Goal: Task Accomplishment & Management: Use online tool/utility

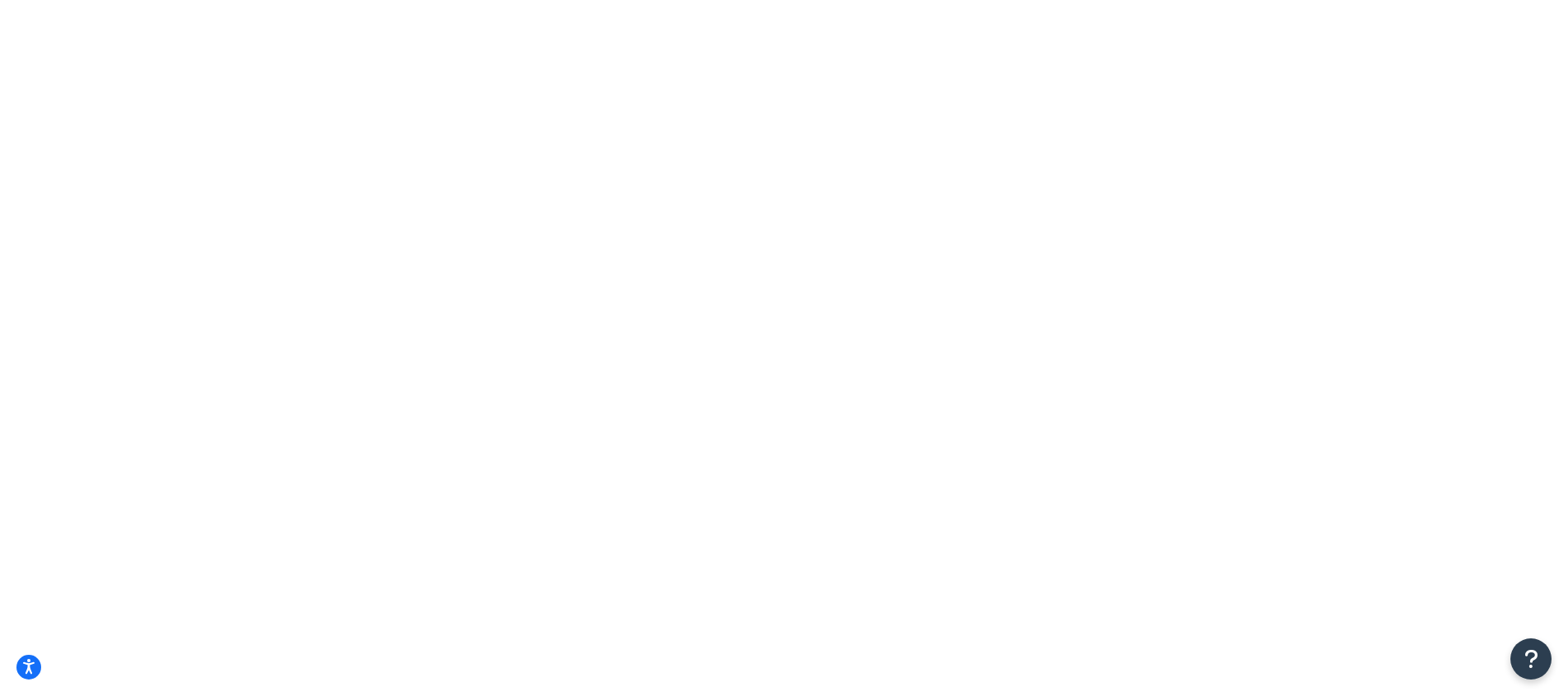
checkbox input "false"
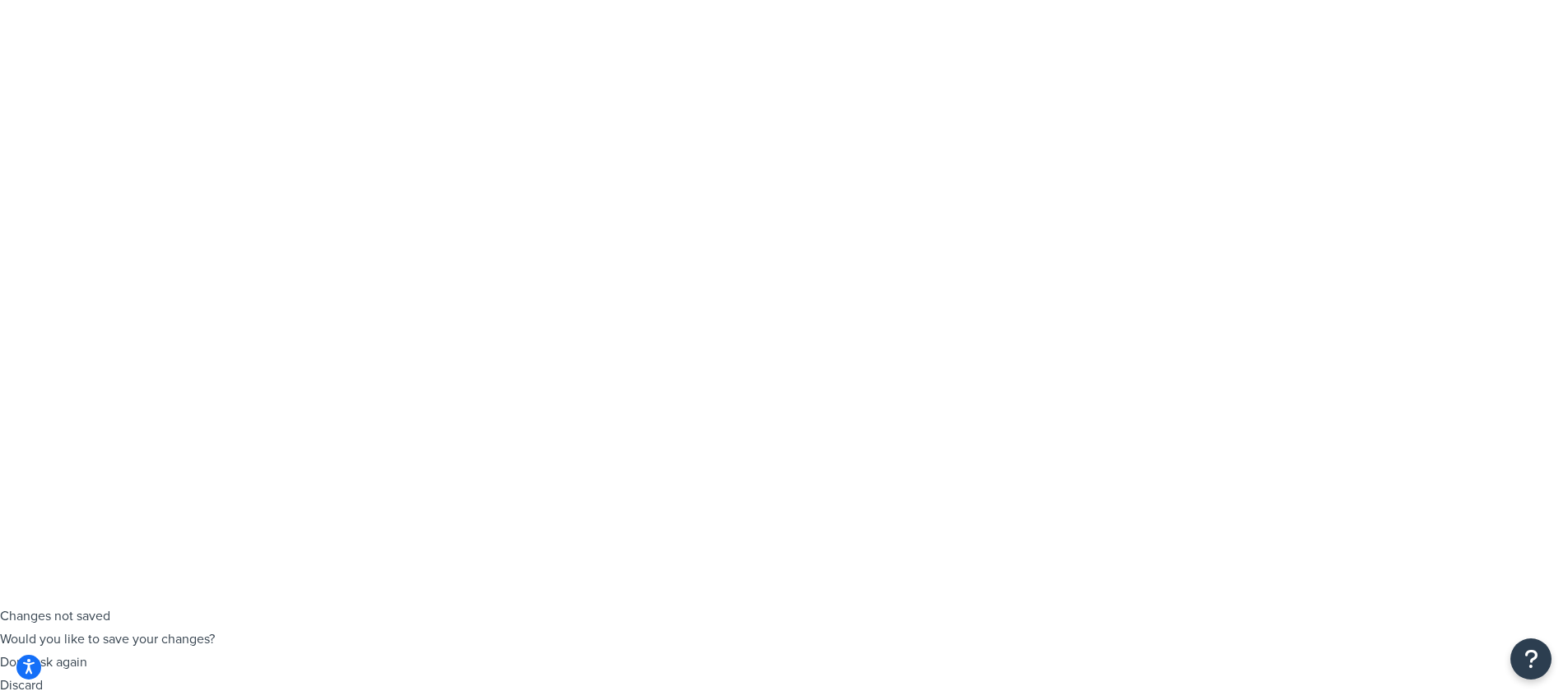
checkbox input "false"
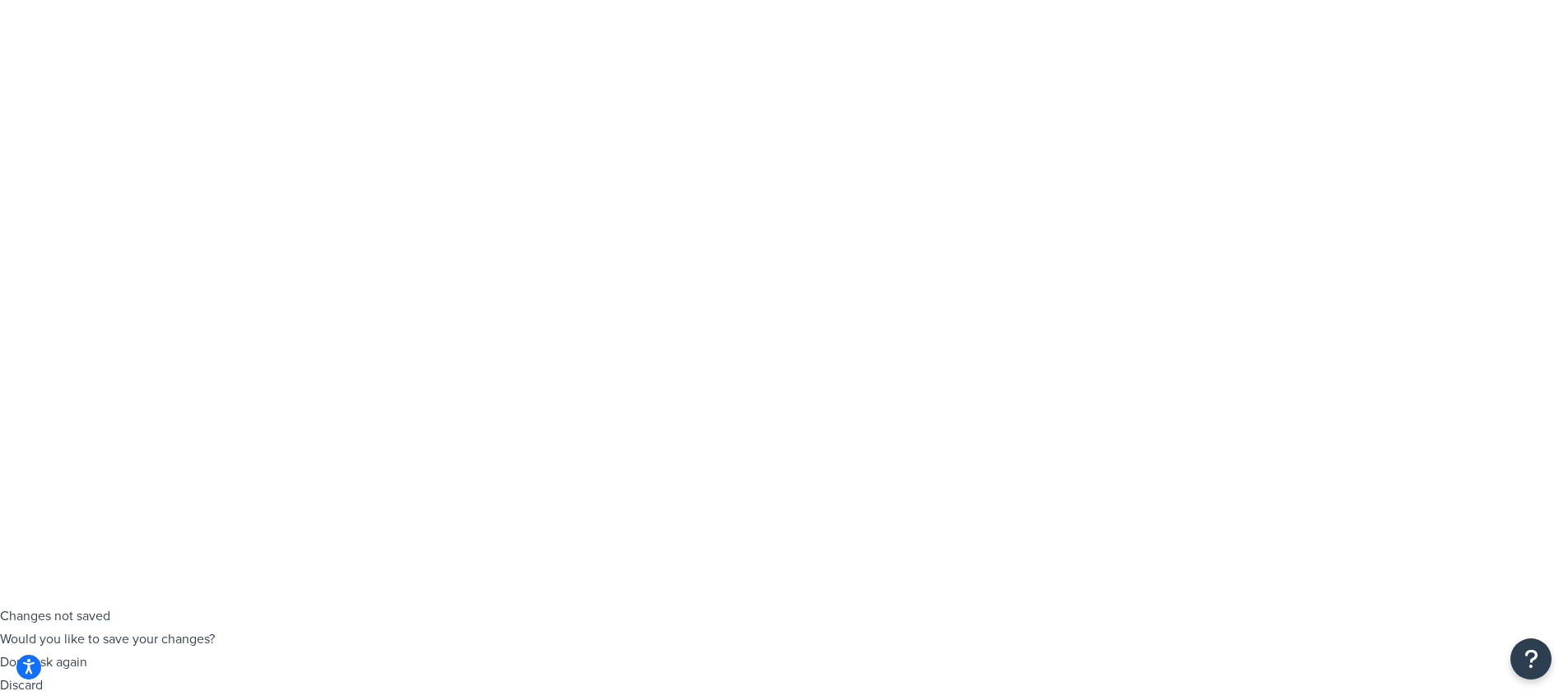
copy td "Surcharge"
select select "SURCHARGE"
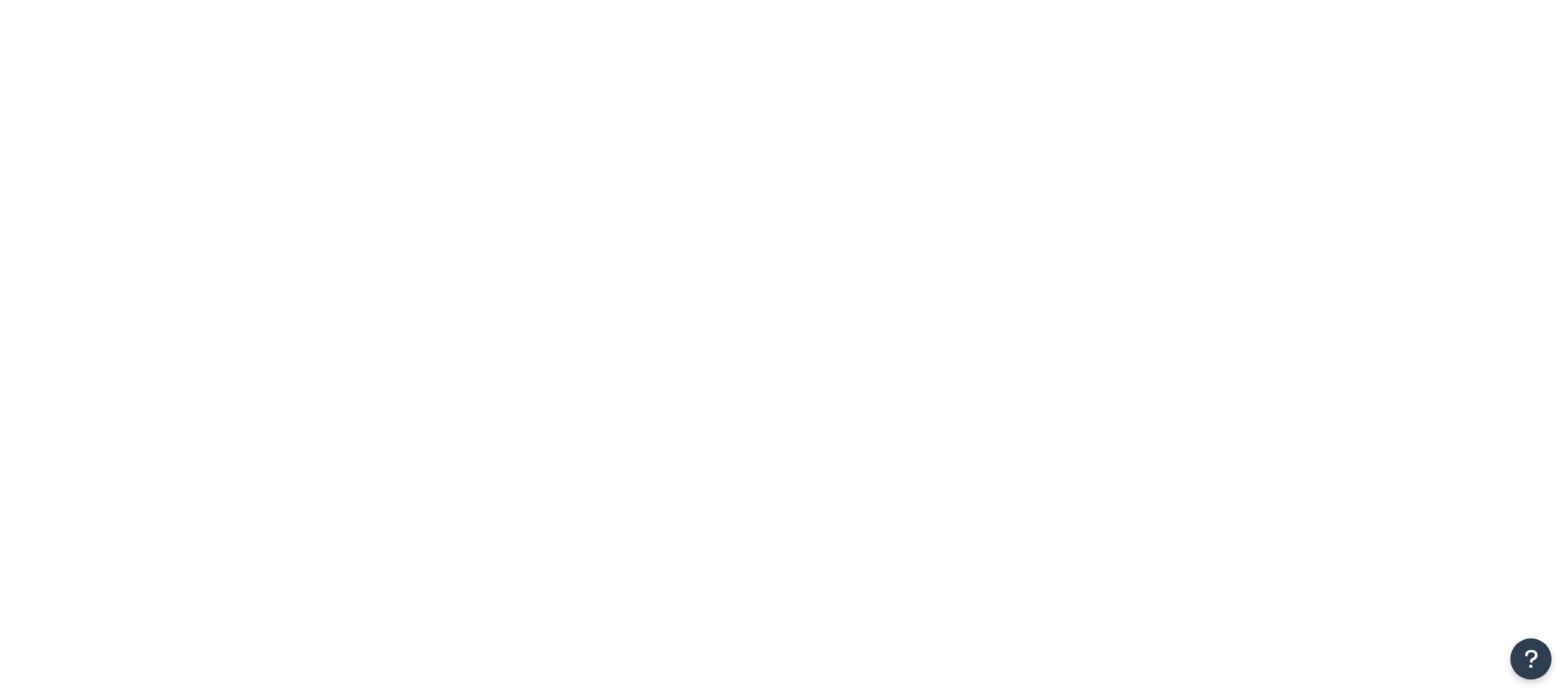
select select "ORDER"
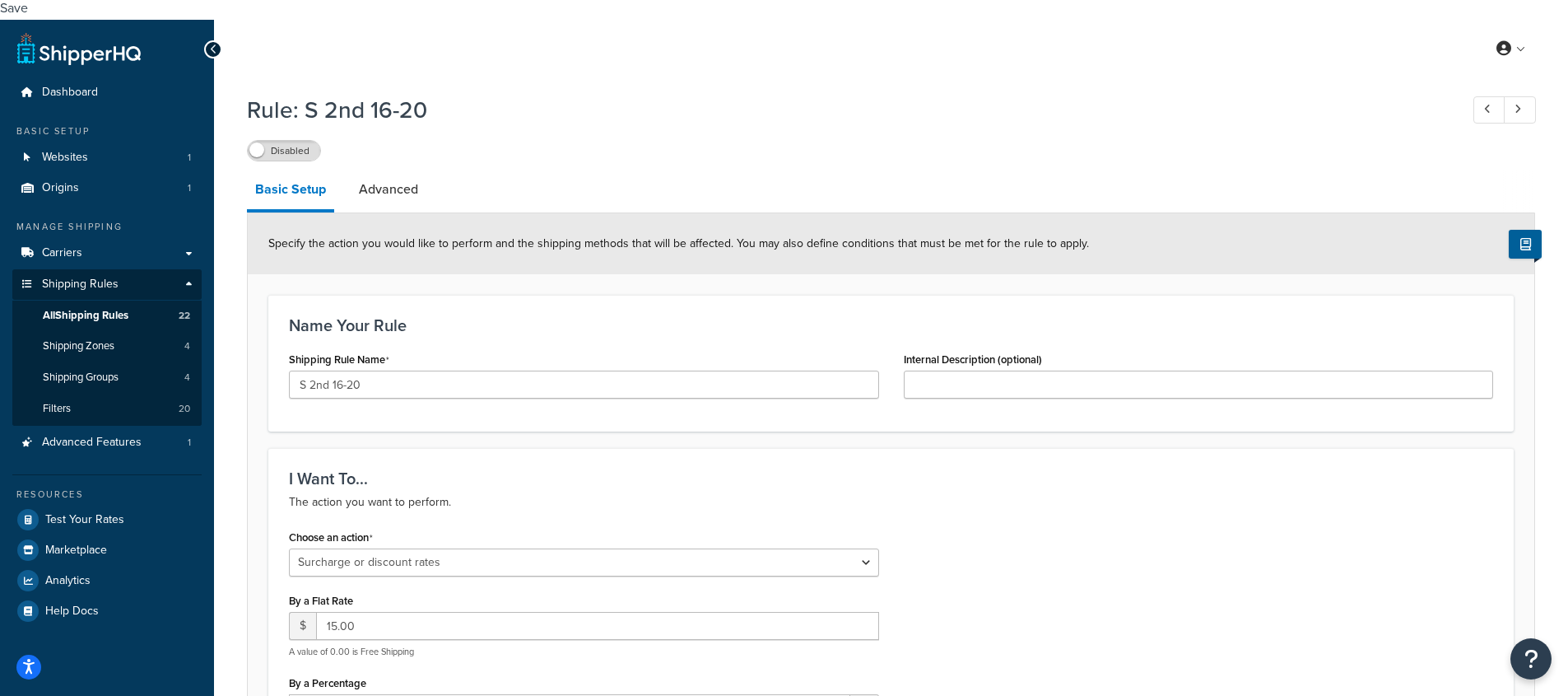
drag, startPoint x: 356, startPoint y: 297, endPoint x: 299, endPoint y: 263, distance: 66.4
copy div "FedEx® 2nd Day"
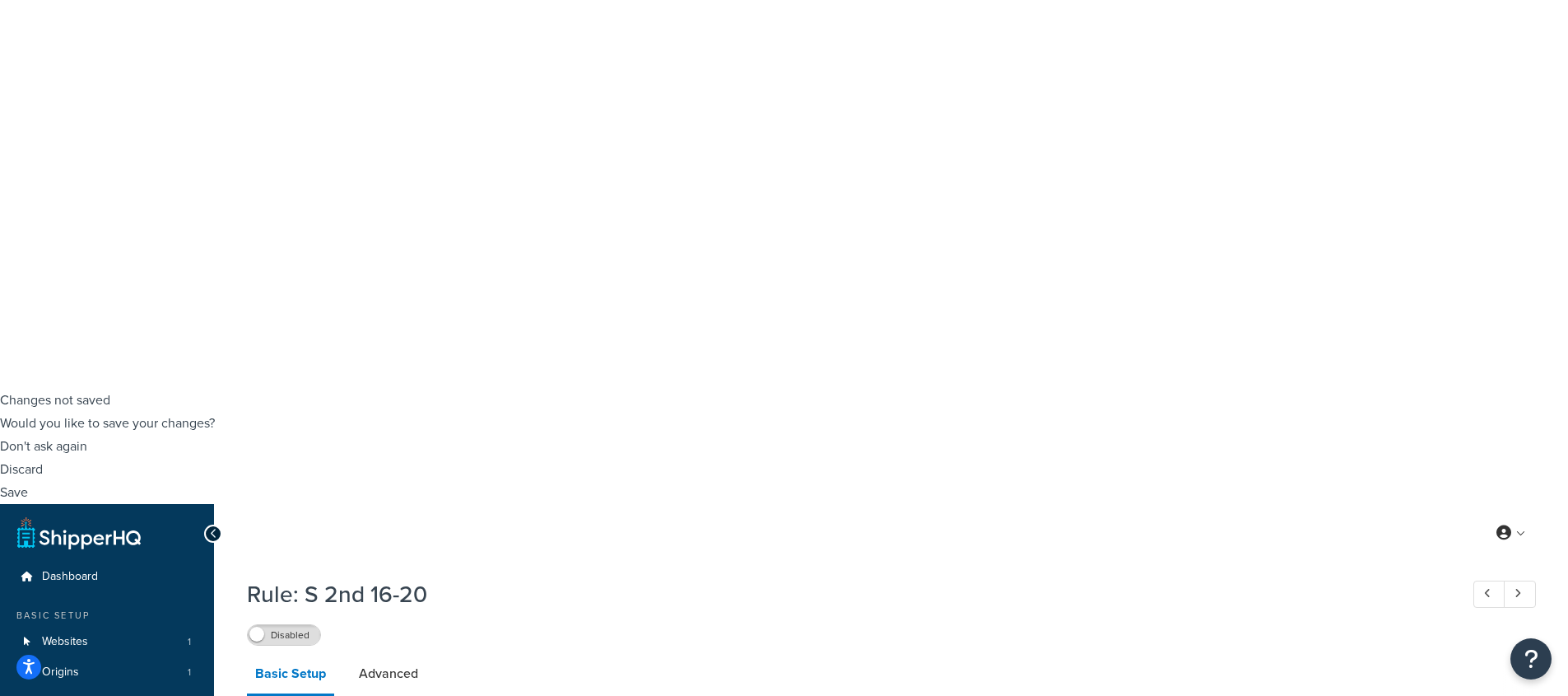
scroll to position [0, 0]
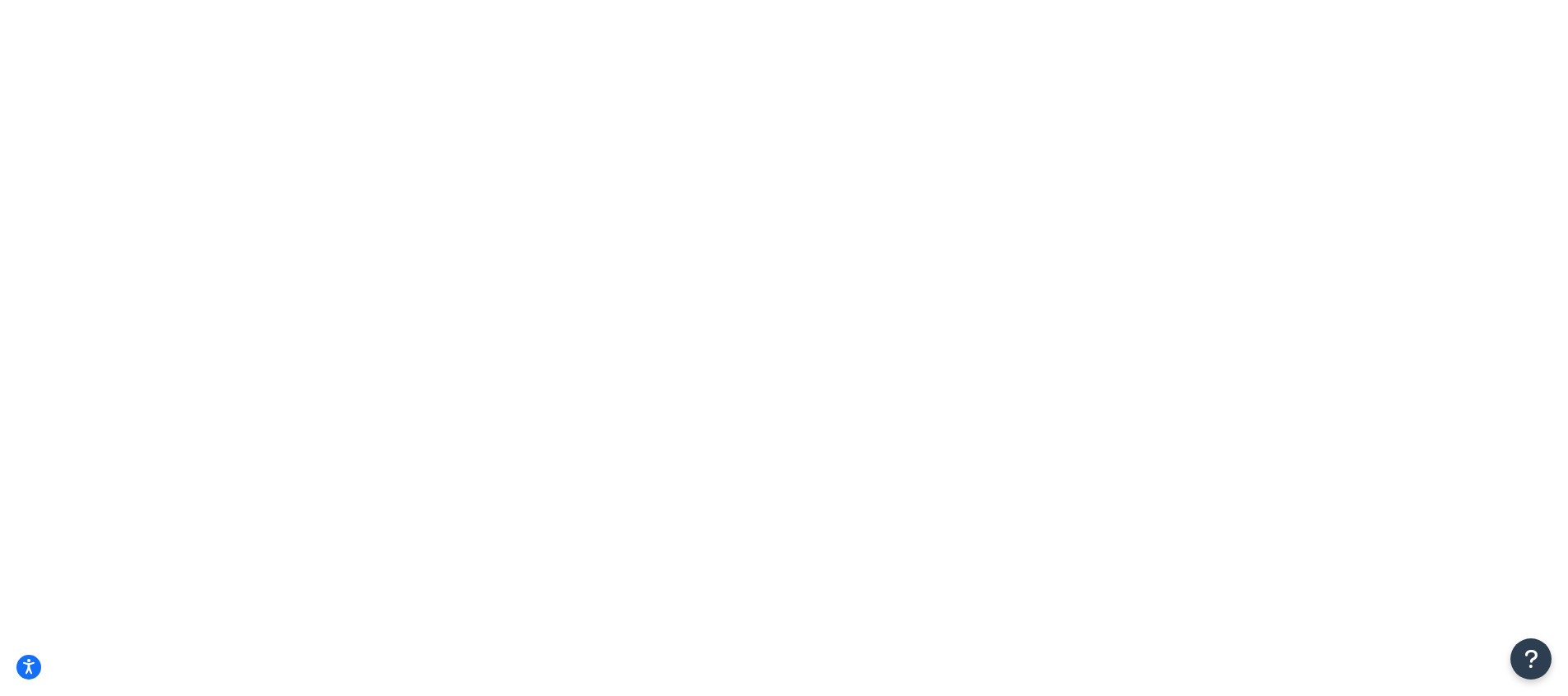
checkbox input "true"
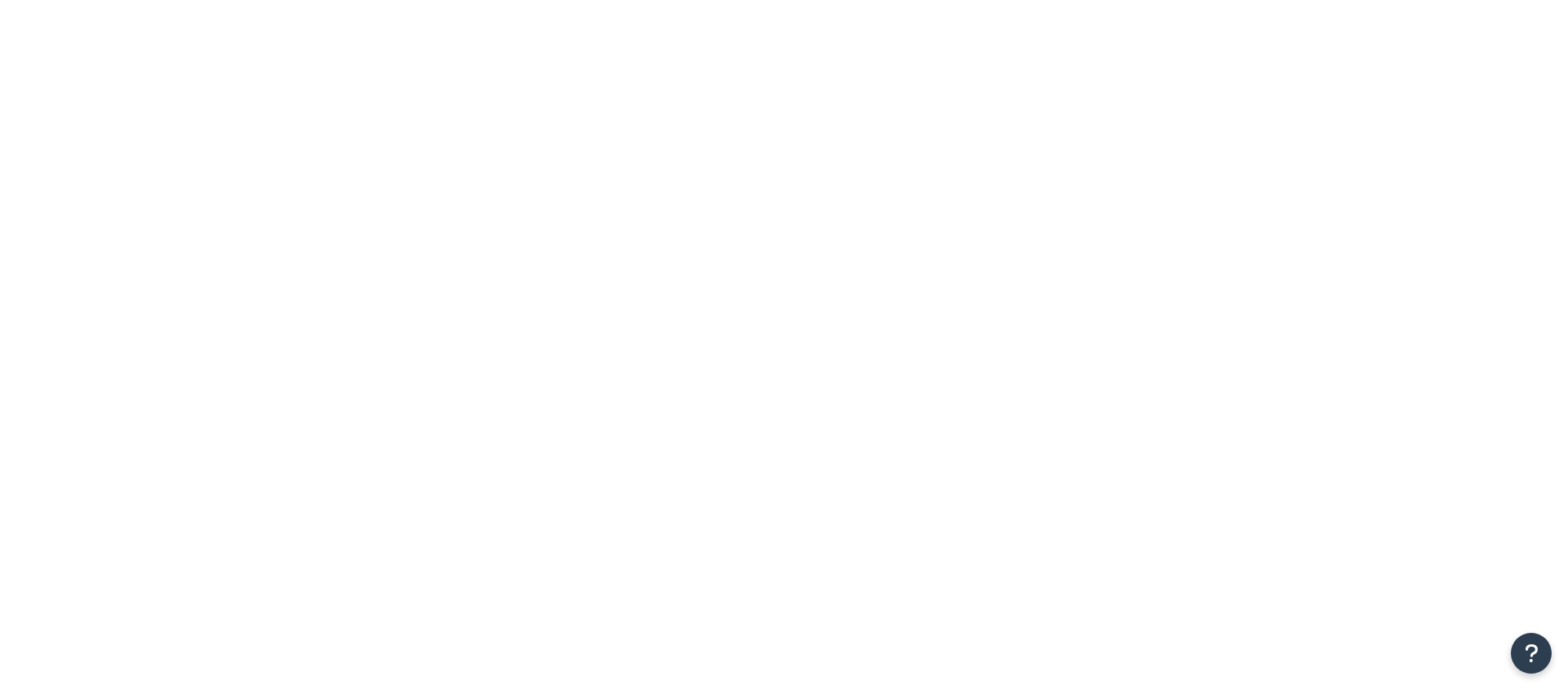
select select "[GEOGRAPHIC_DATA]"
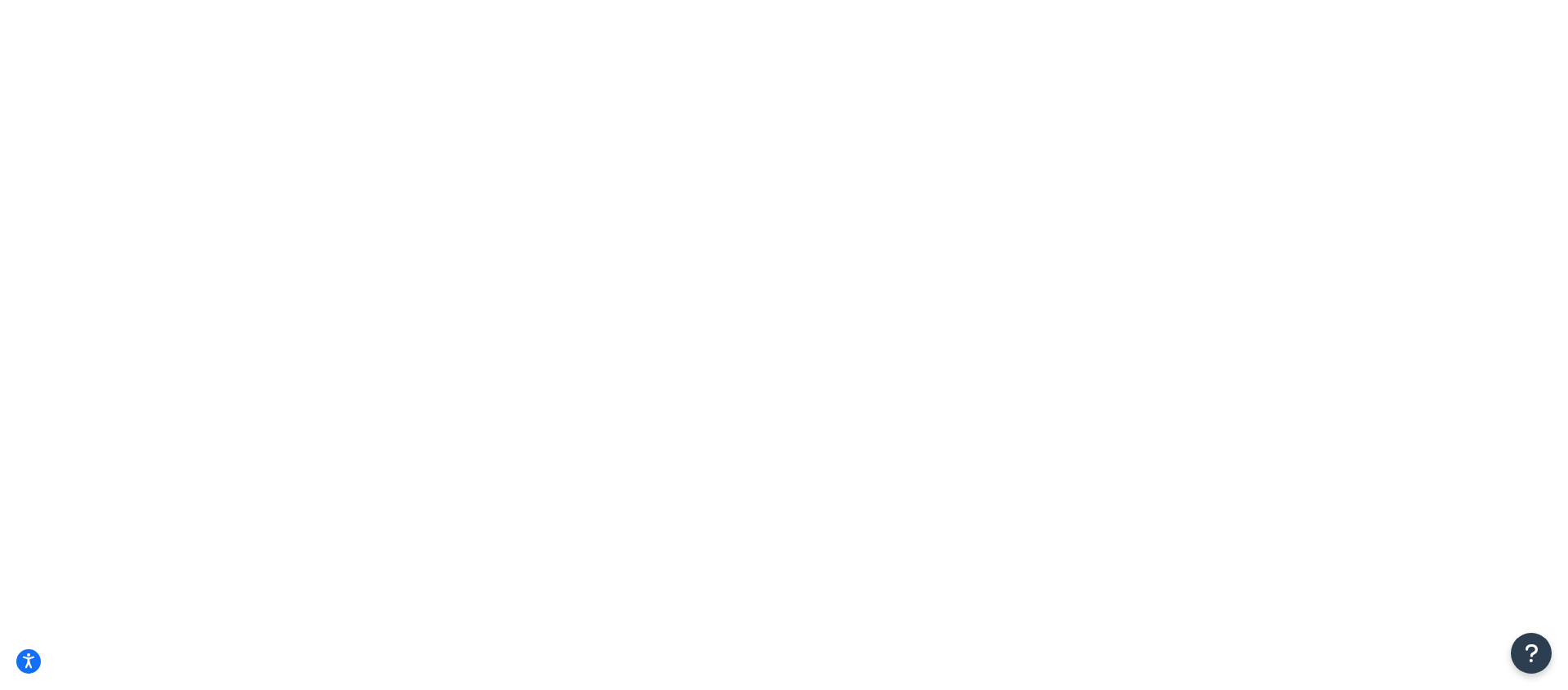
type input "8"
checkbox input "true"
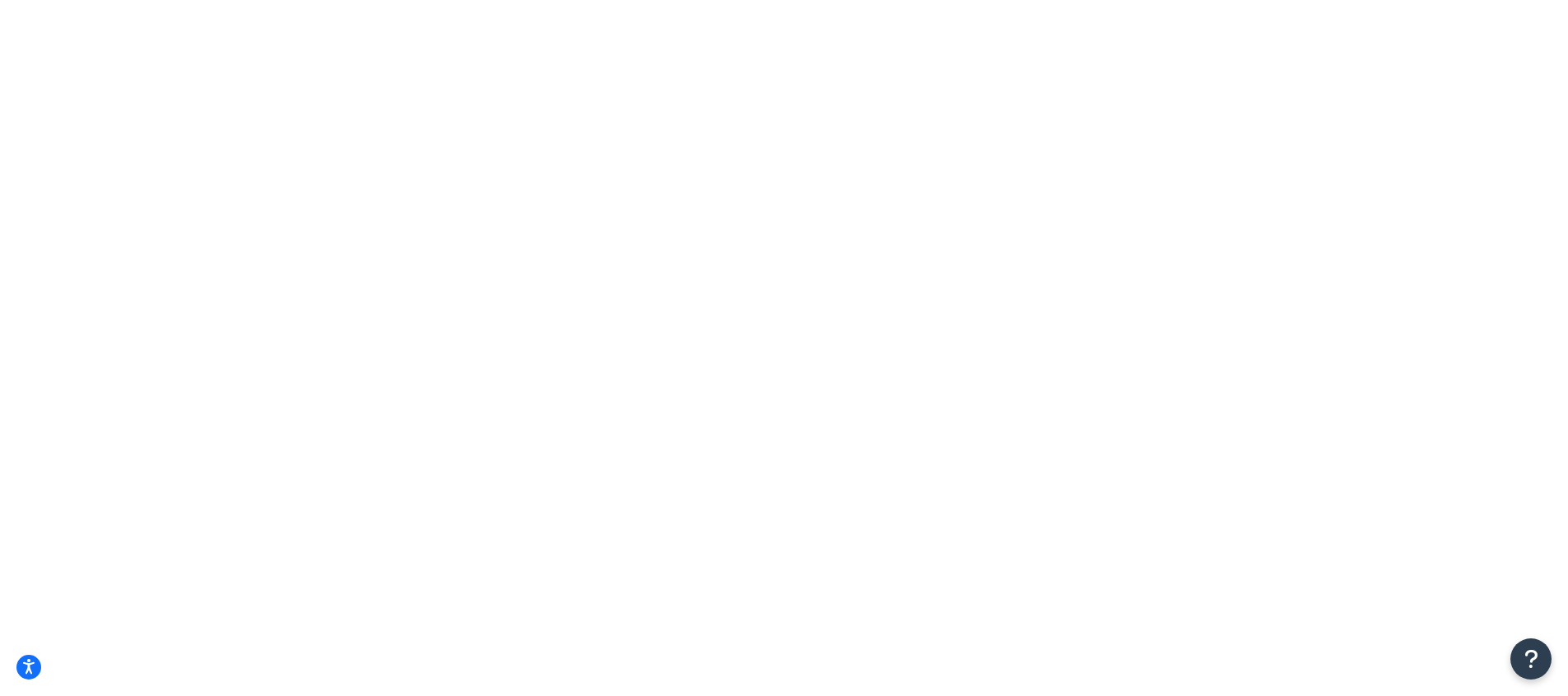
type input "45"
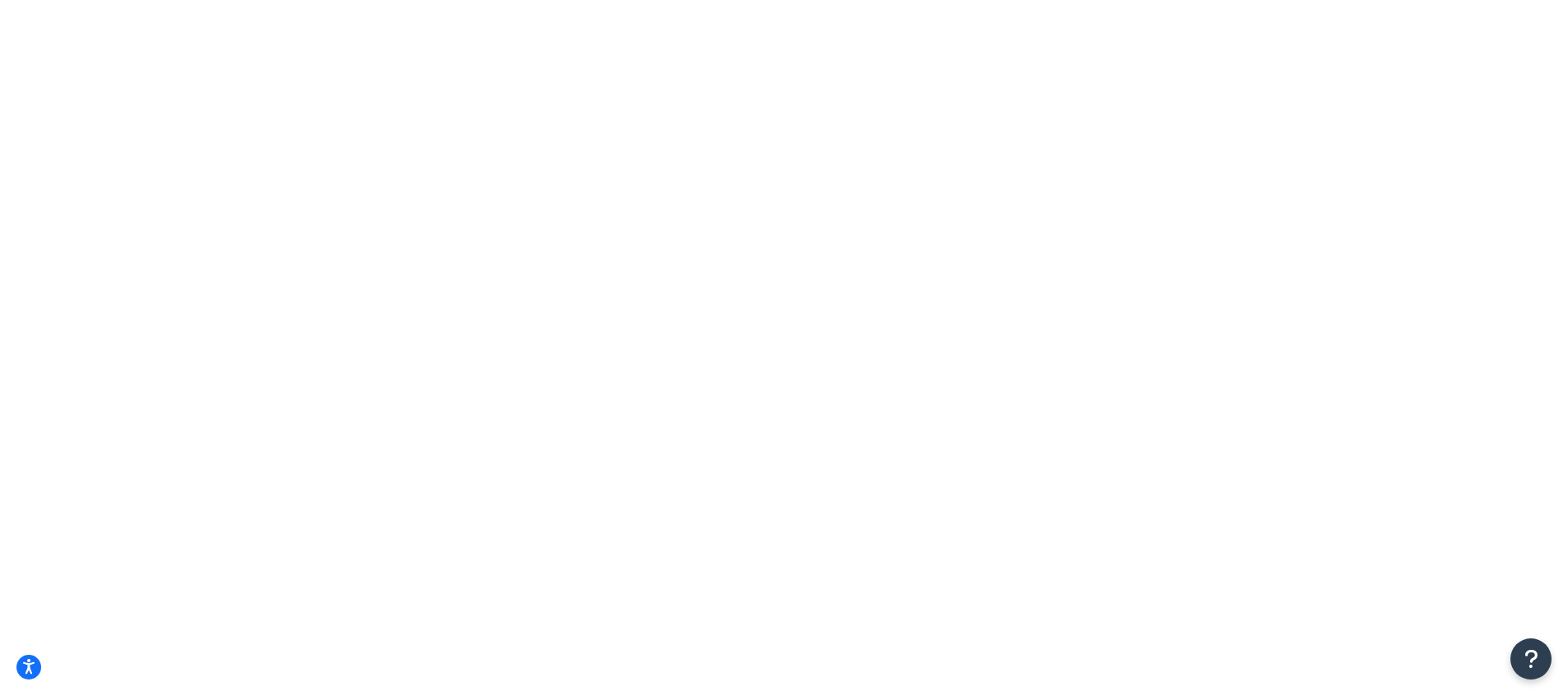
checkbox input "true"
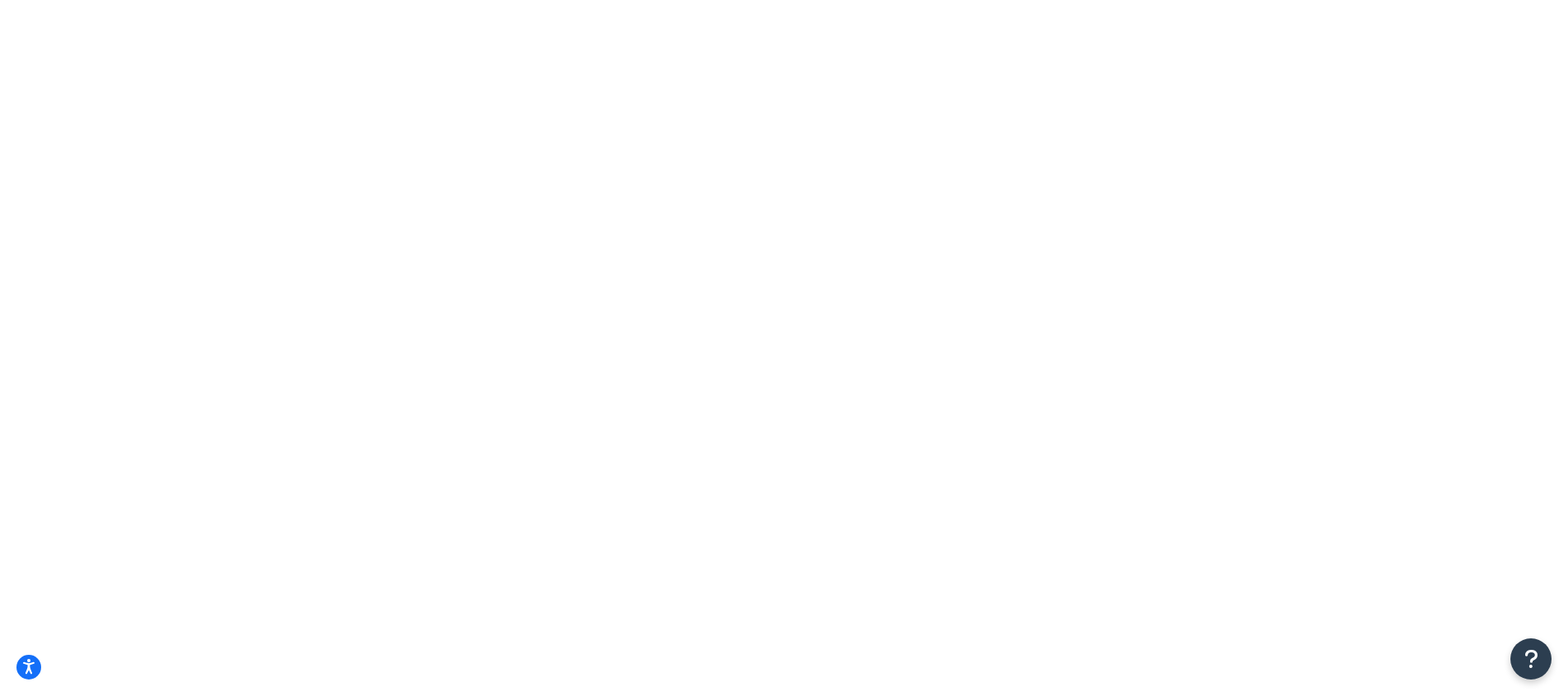
type input "6"
drag, startPoint x: 667, startPoint y: 434, endPoint x: 676, endPoint y: 438, distance: 9.8
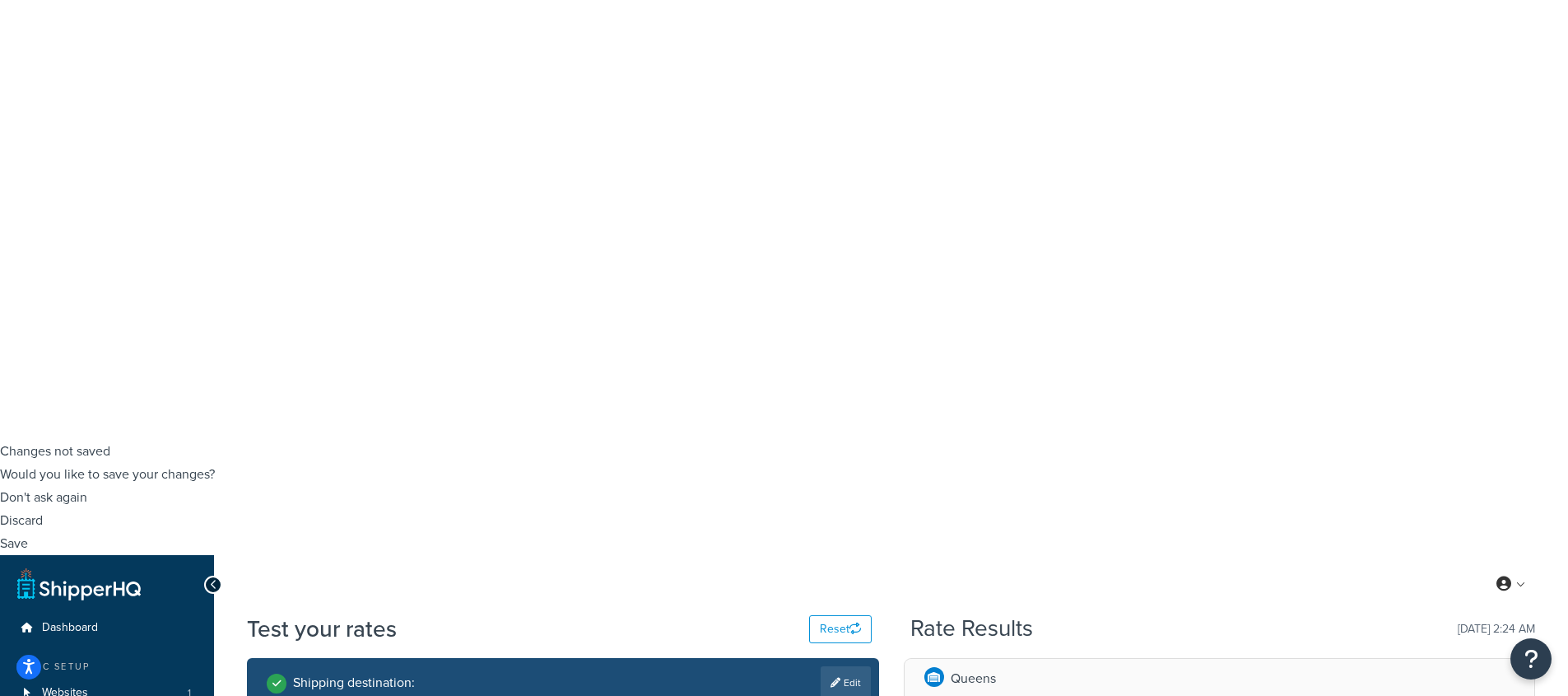
scroll to position [266, 0]
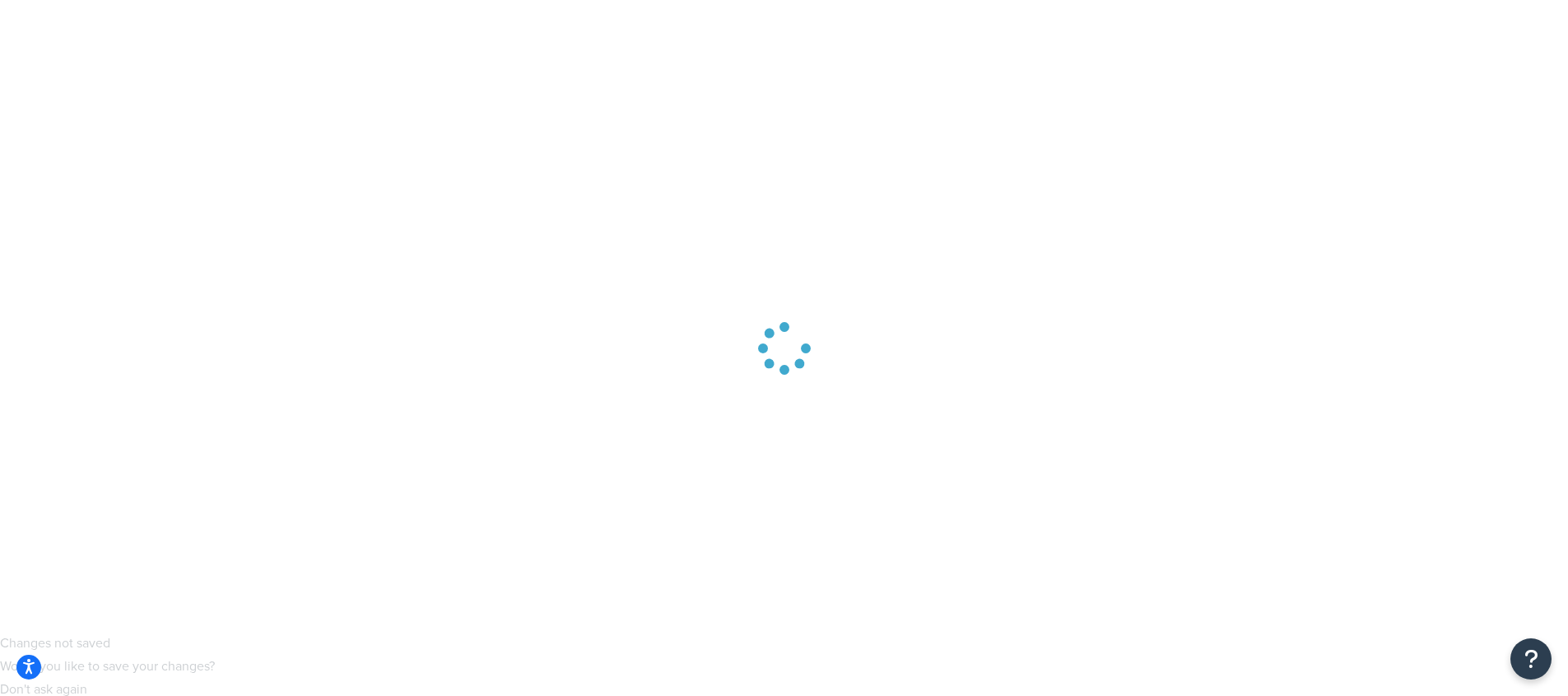
scroll to position [0, 0]
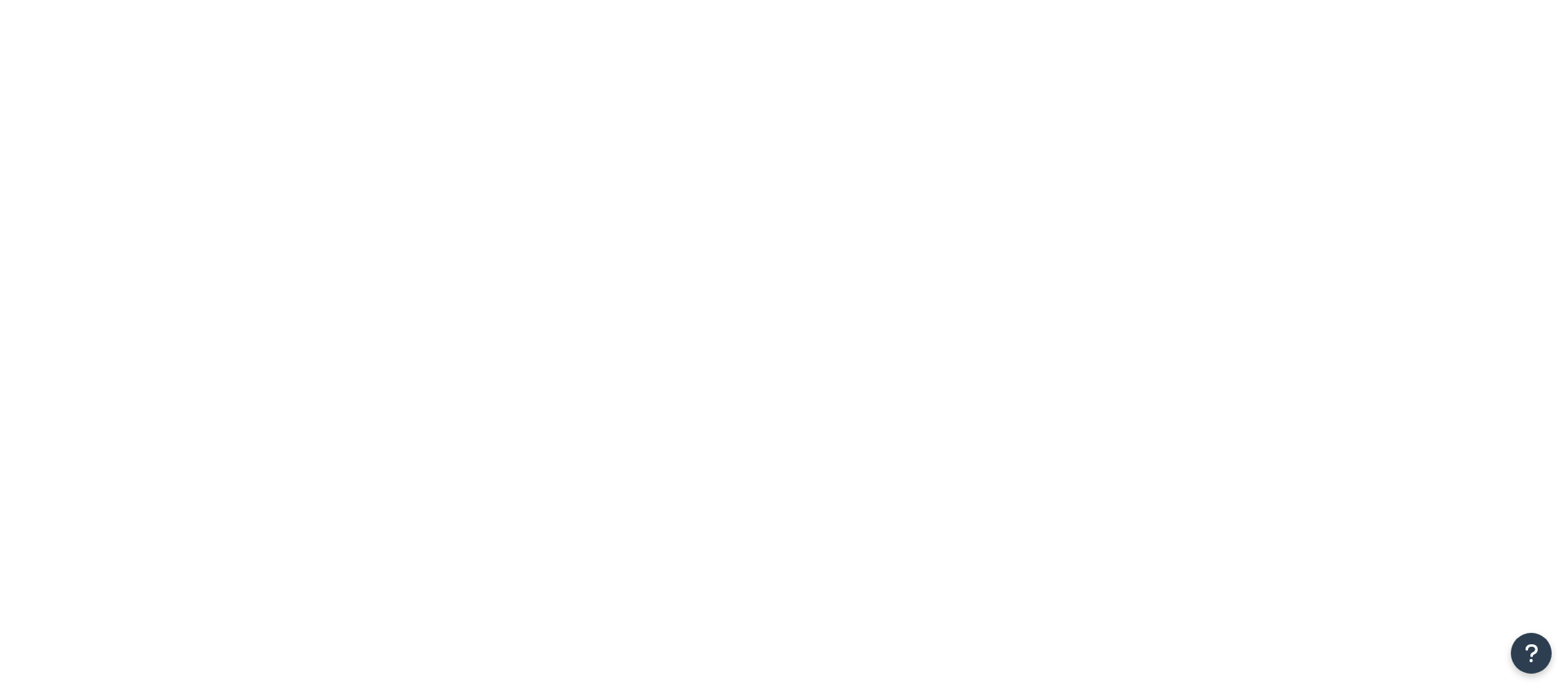
checkbox input "true"
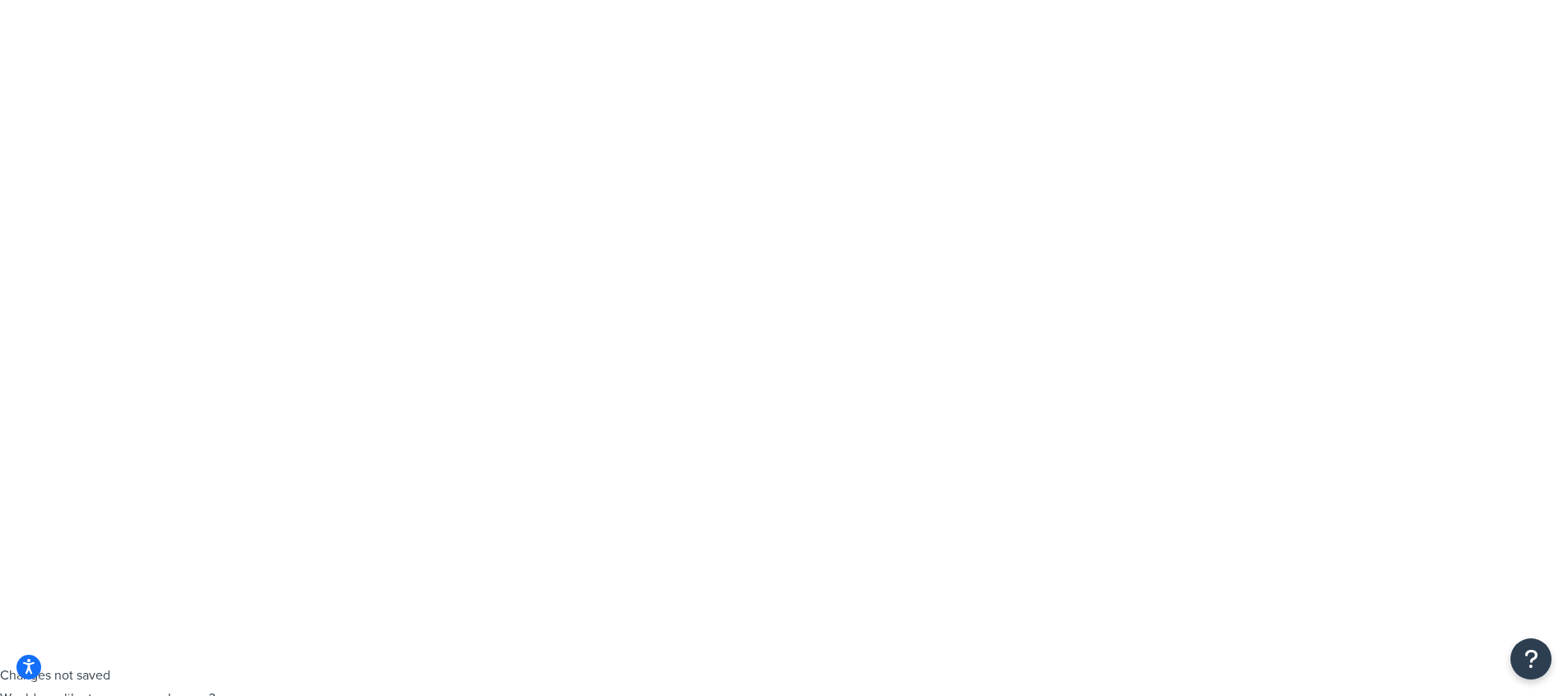
scroll to position [120, 0]
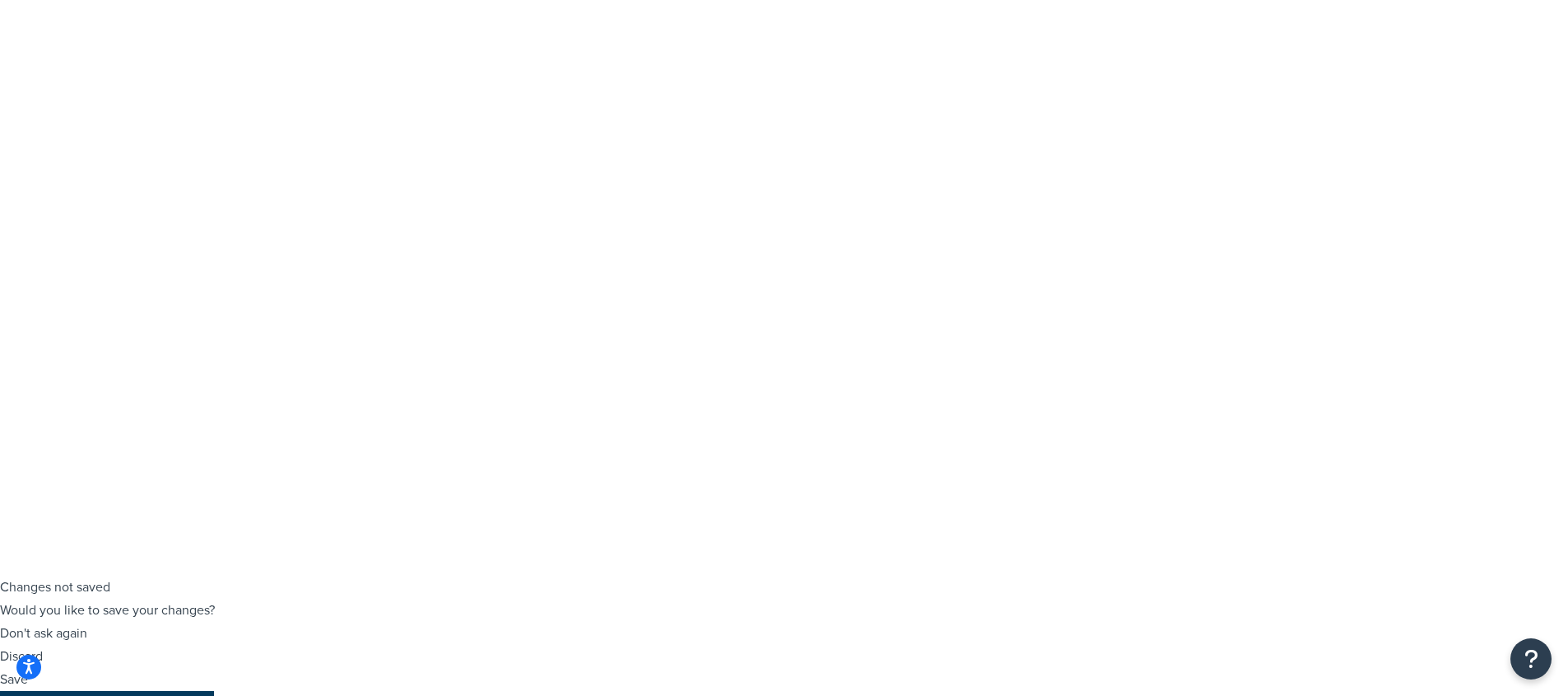
type input "8"
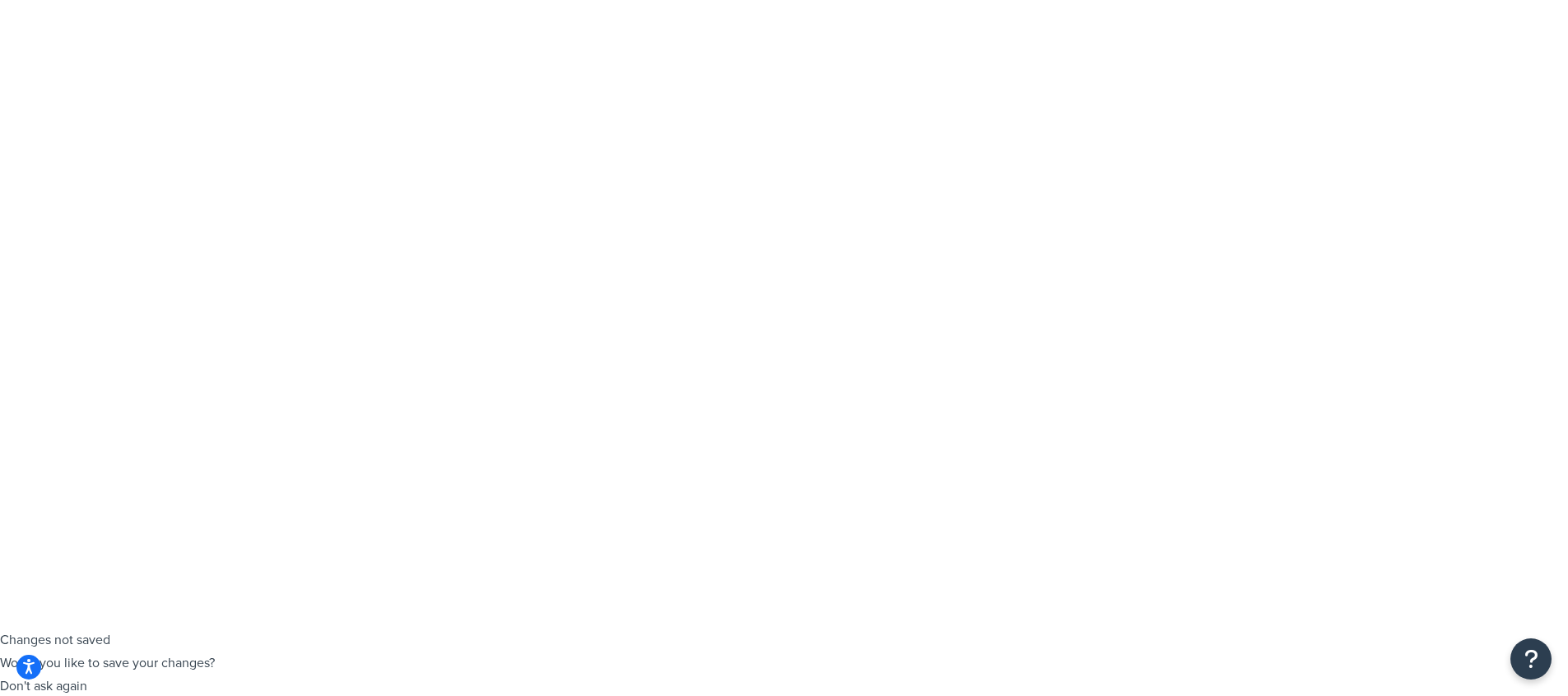
scroll to position [0, 0]
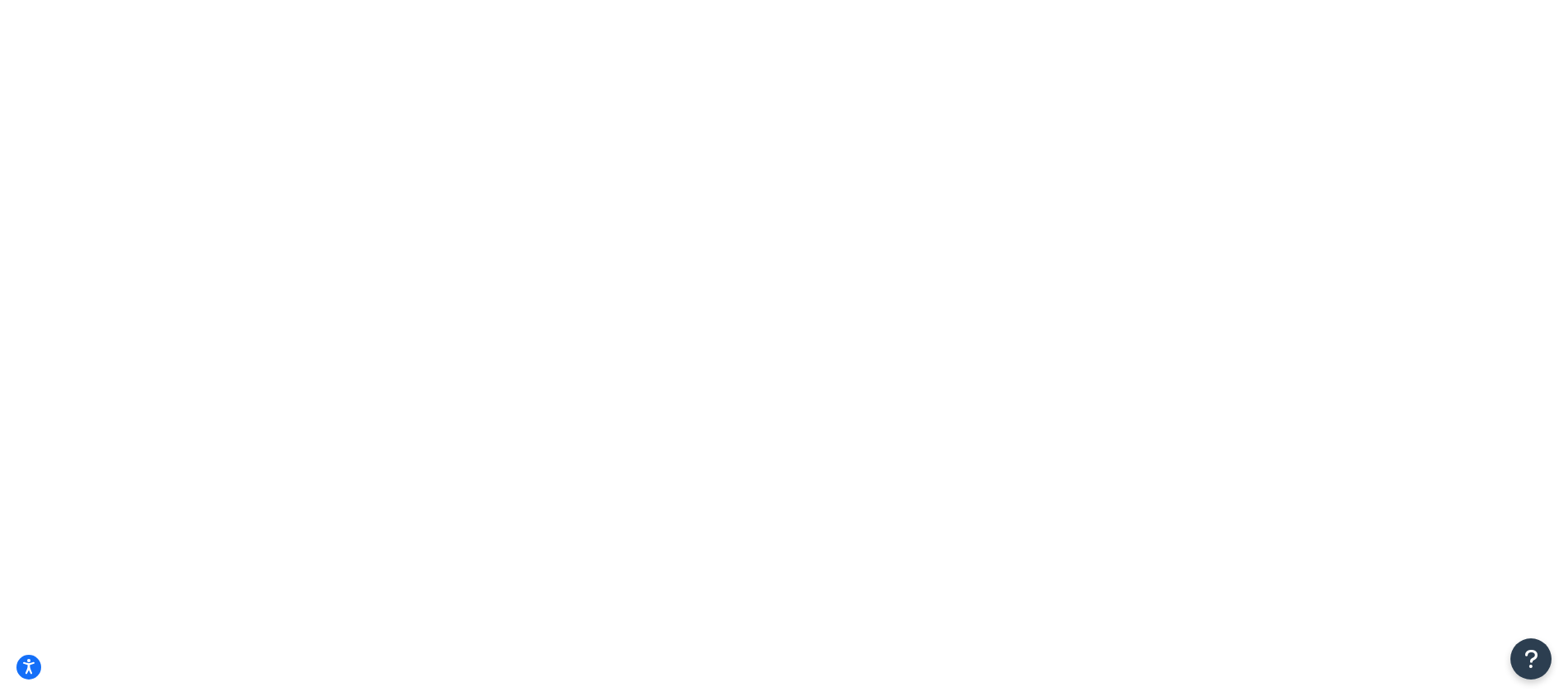
type input "7"
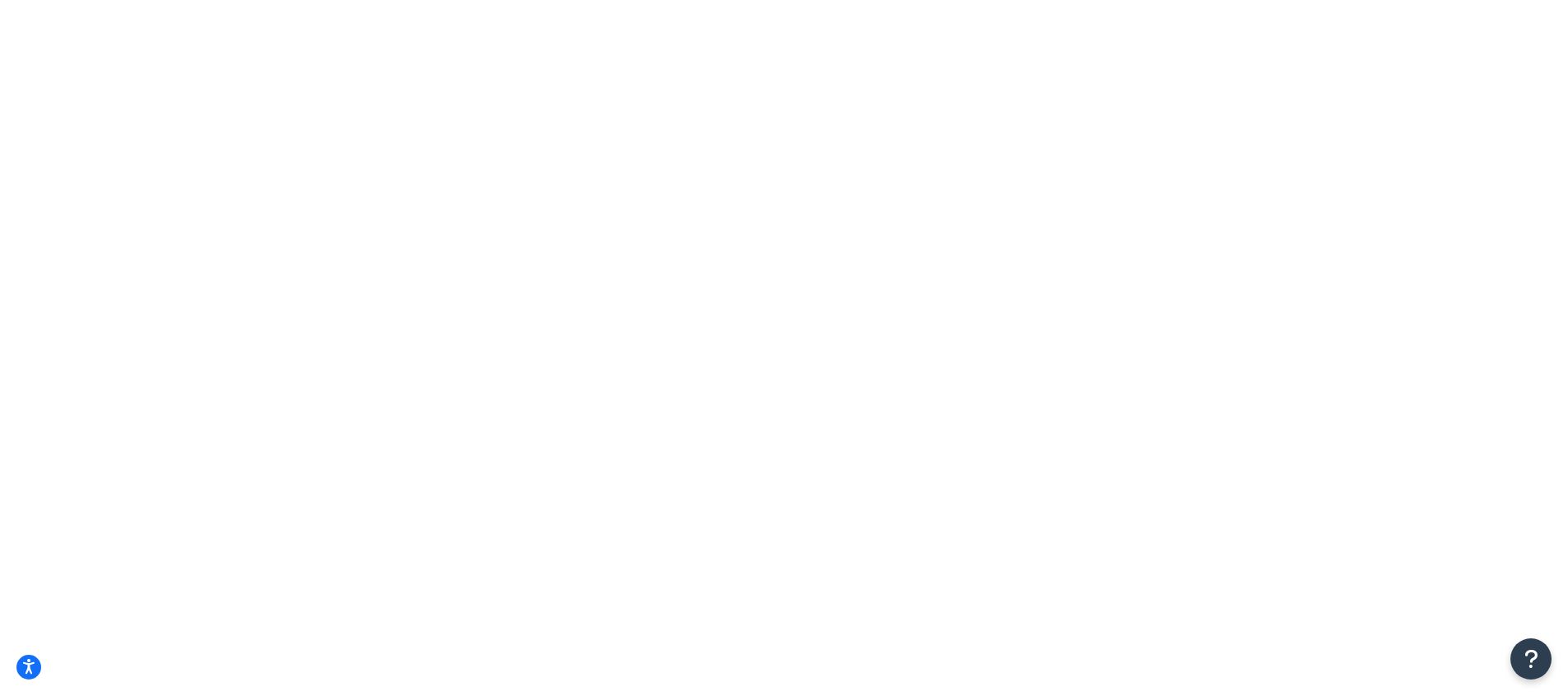
type input "24"
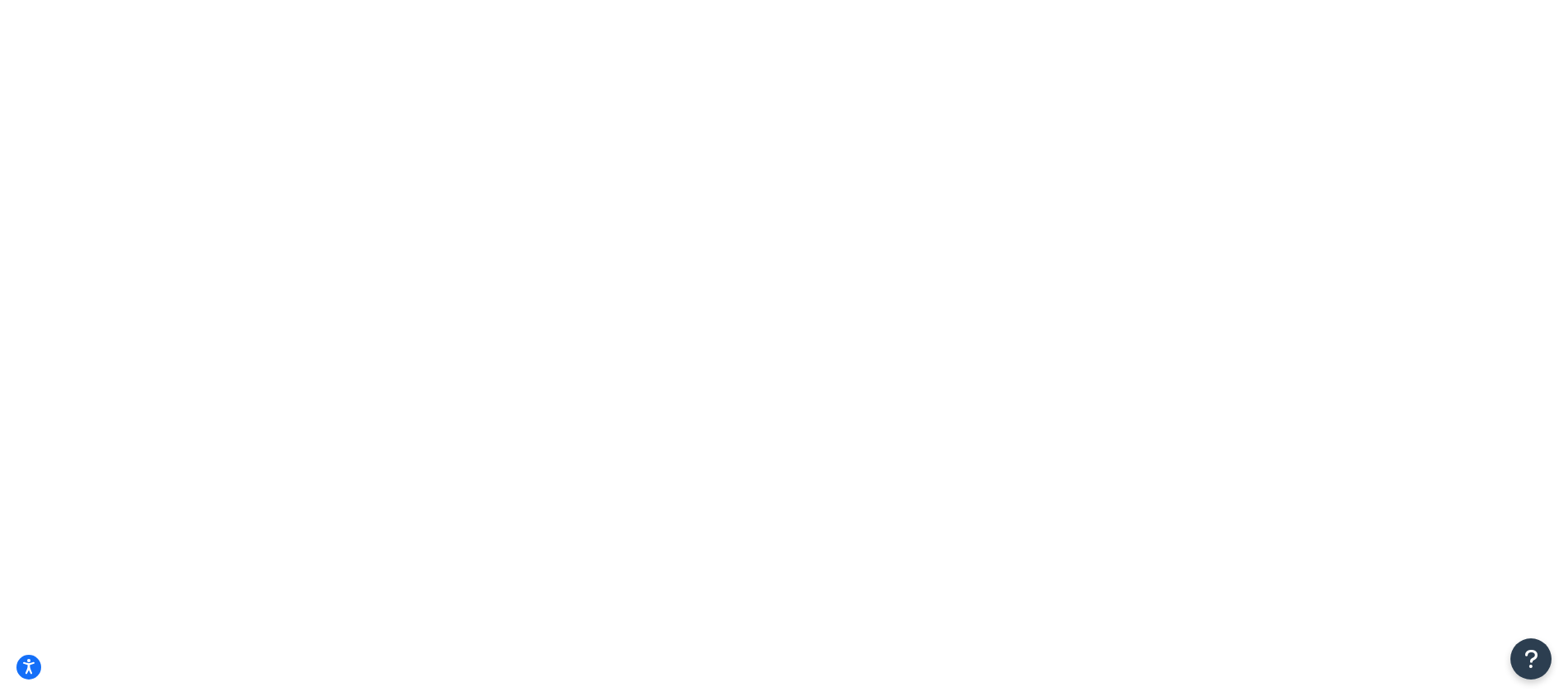
checkbox input "true"
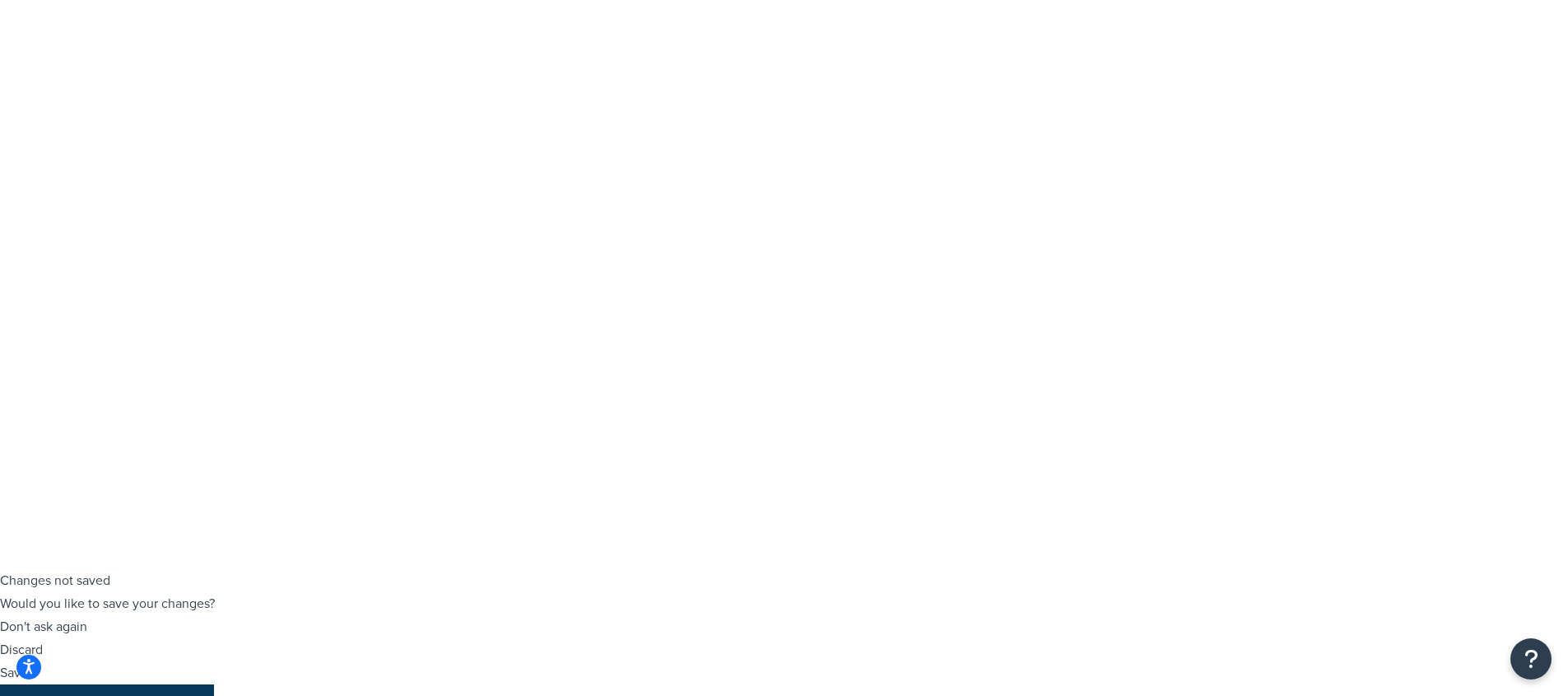
checkbox input "false"
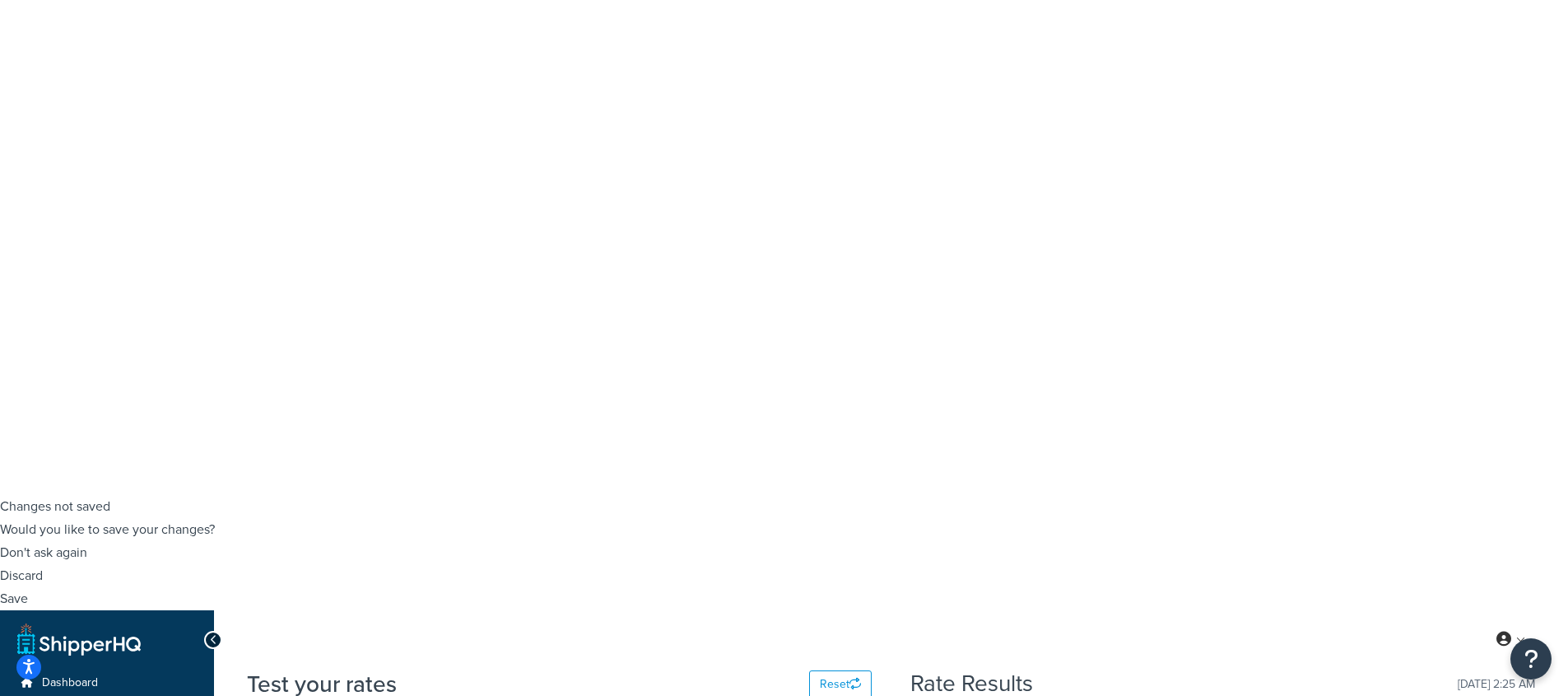
scroll to position [216, 0]
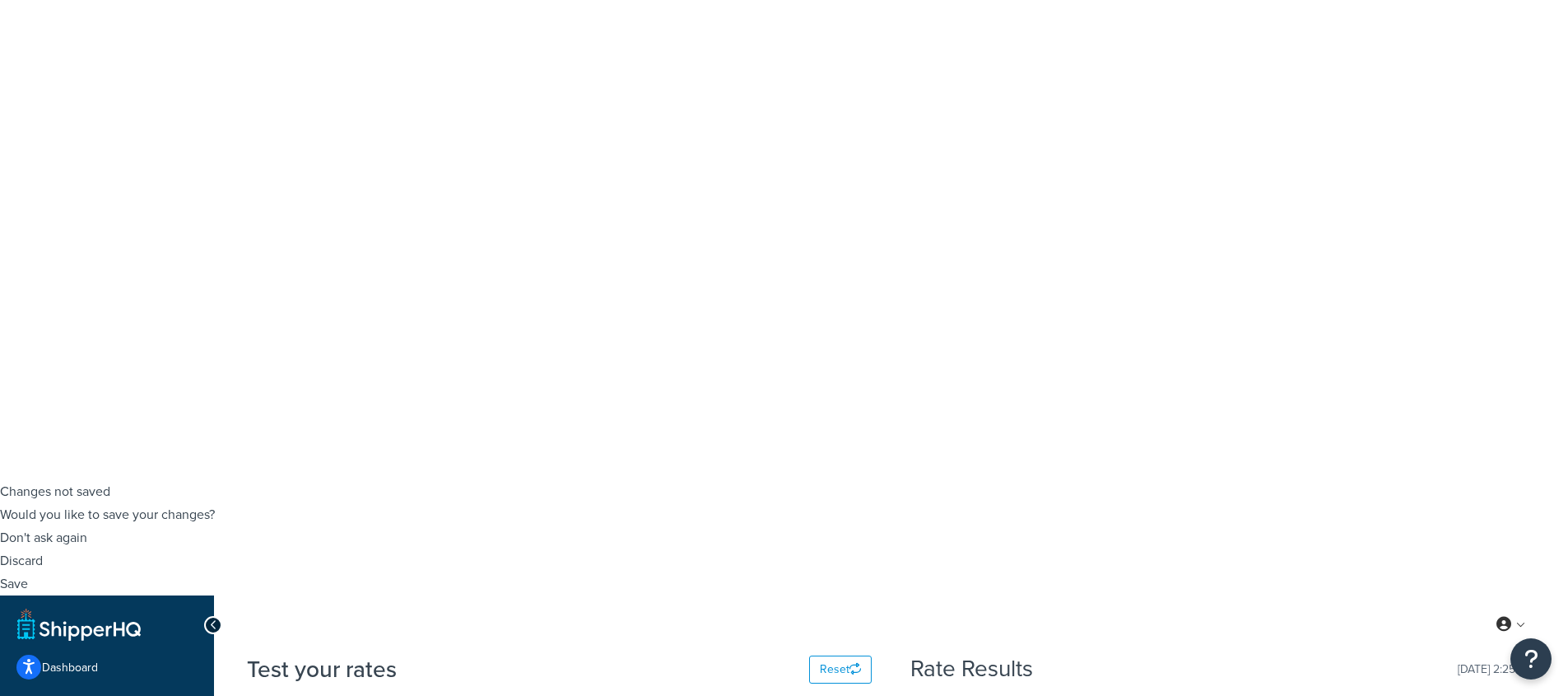
checkbox input "true"
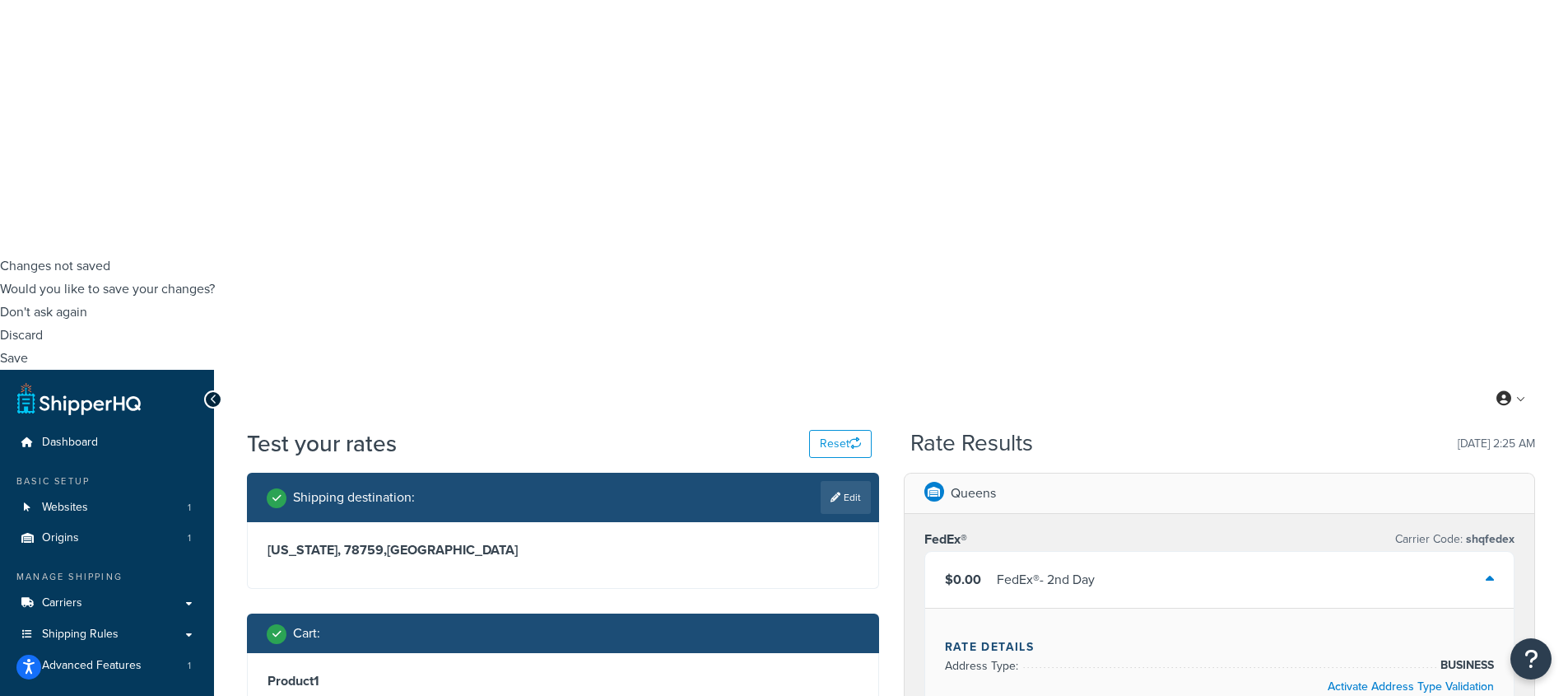
scroll to position [512, 0]
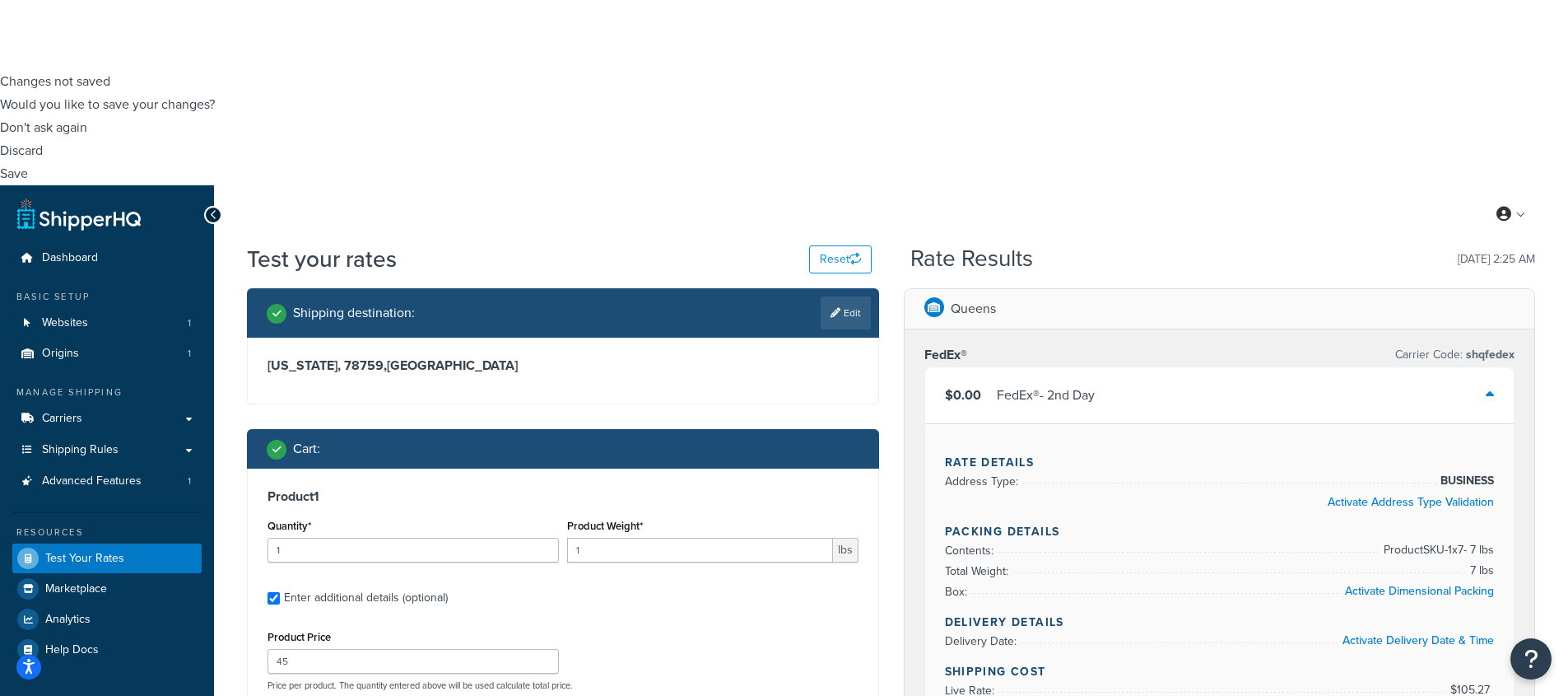
scroll to position [630, 0]
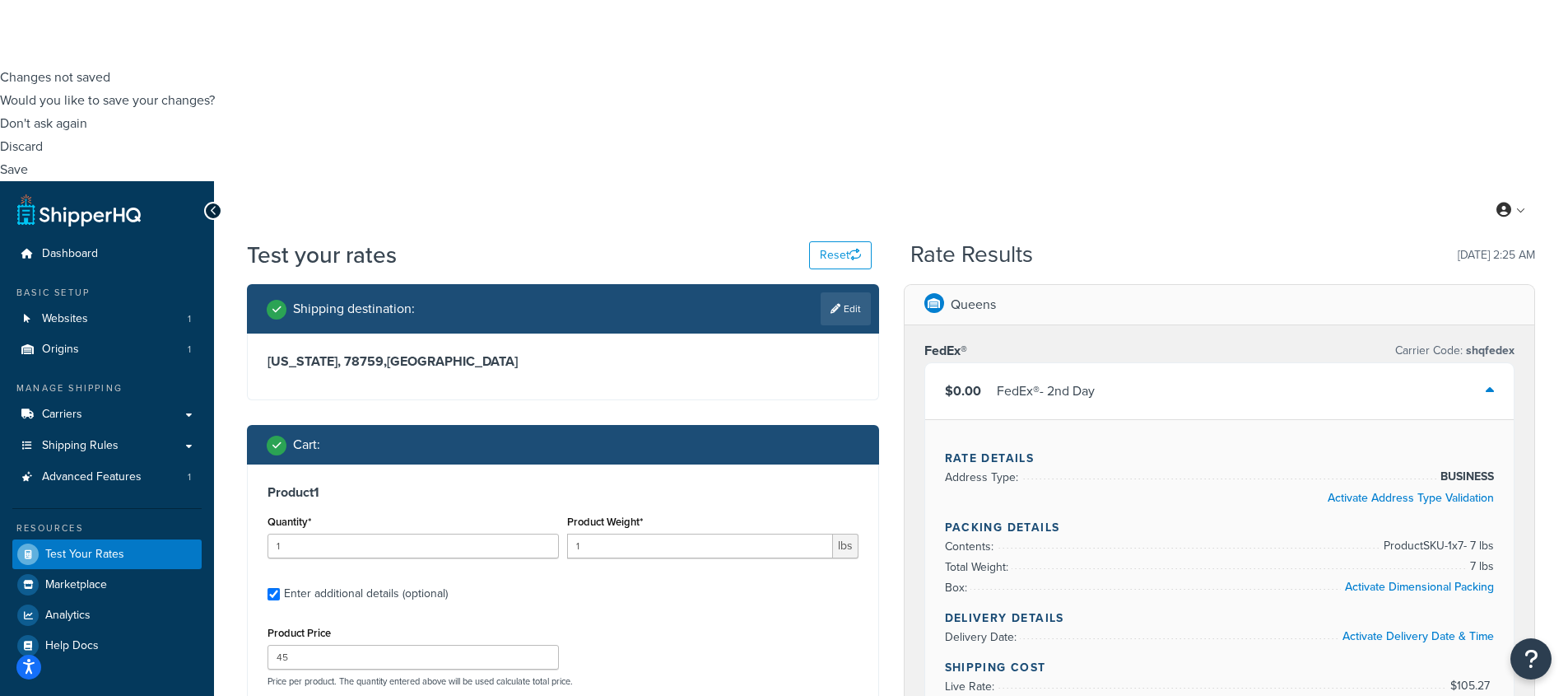
type input "5"
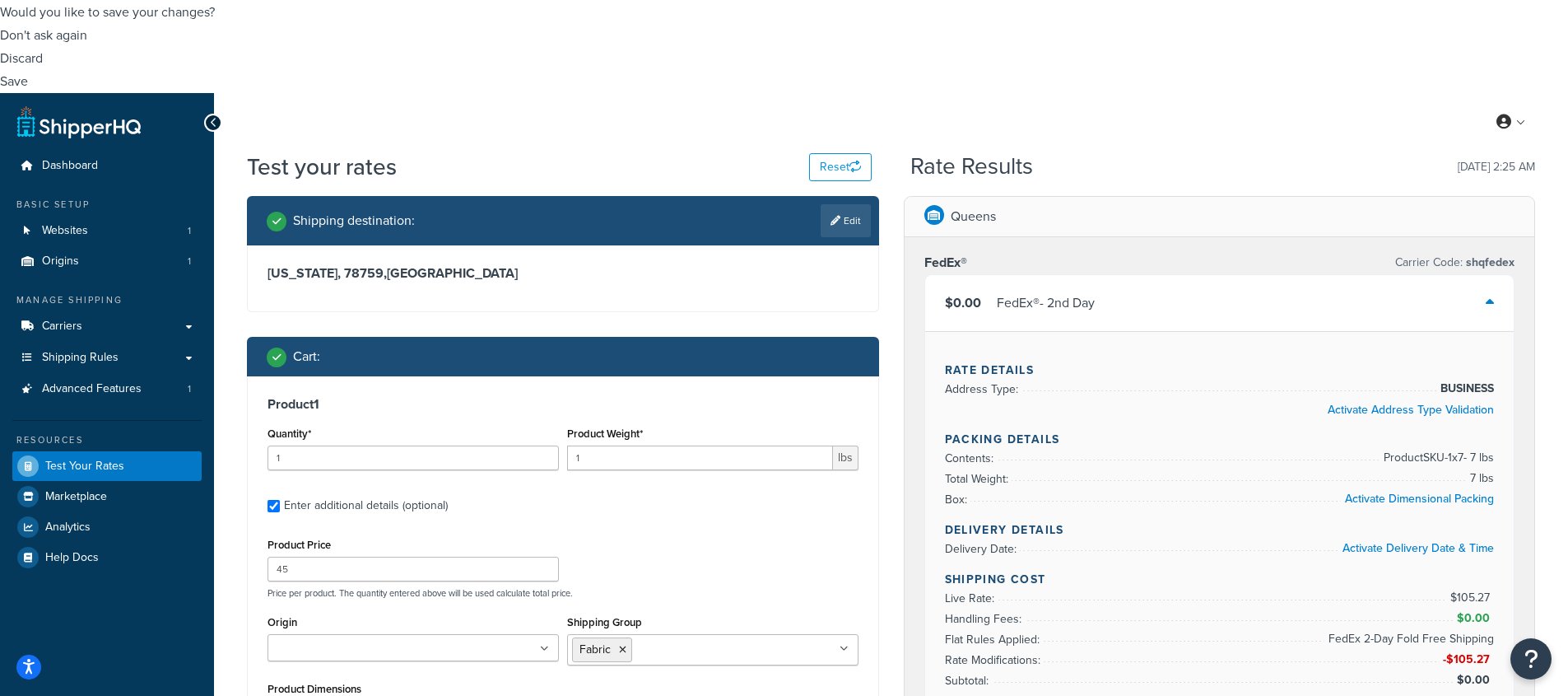
scroll to position [756, 0]
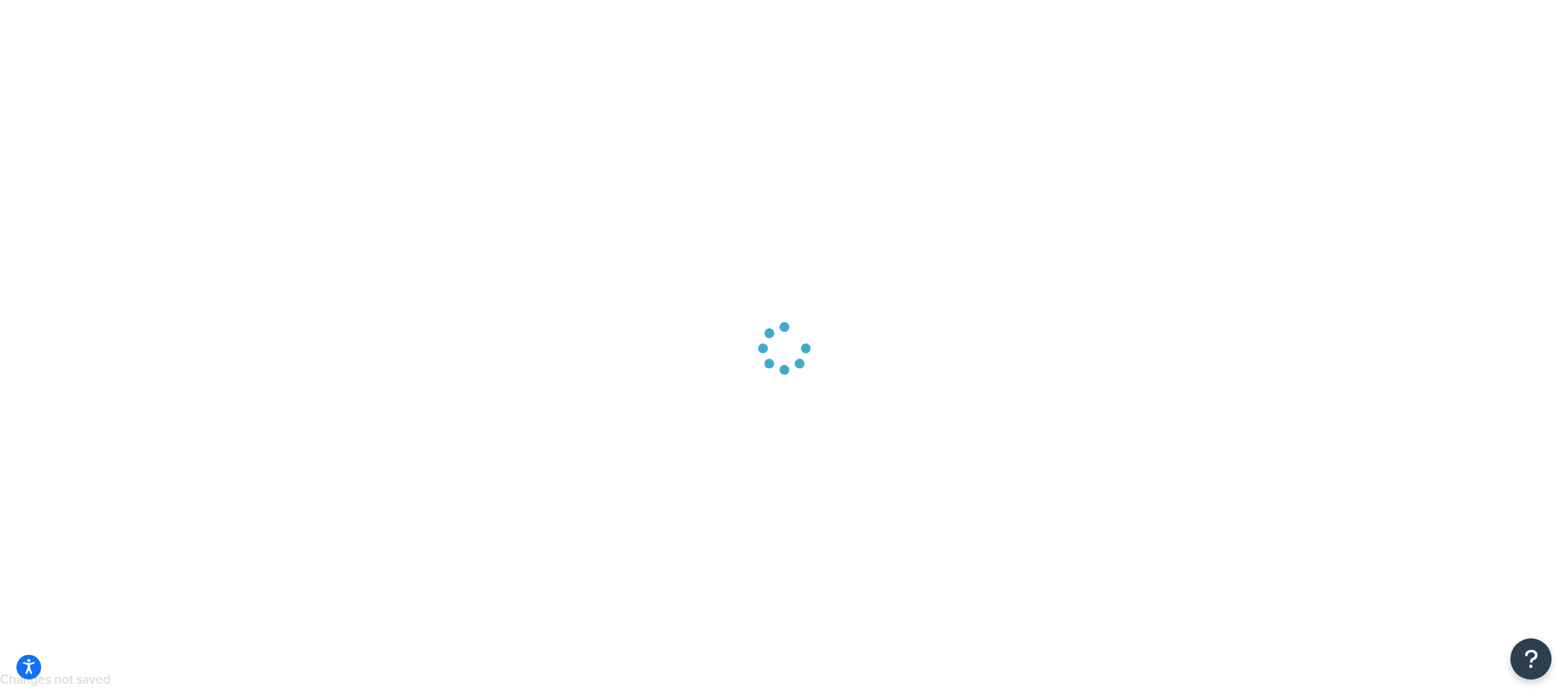
scroll to position [0, 0]
select select "[GEOGRAPHIC_DATA]"
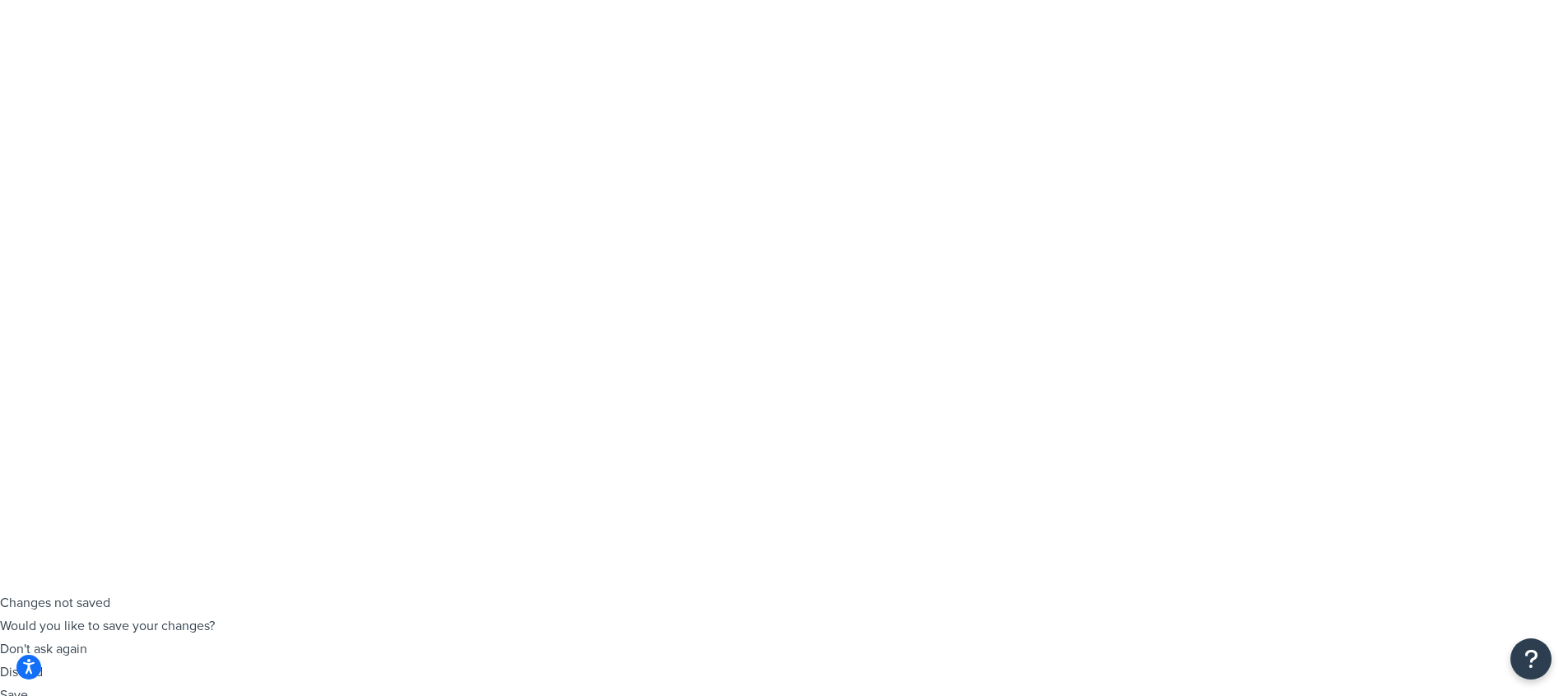
scroll to position [109, 0]
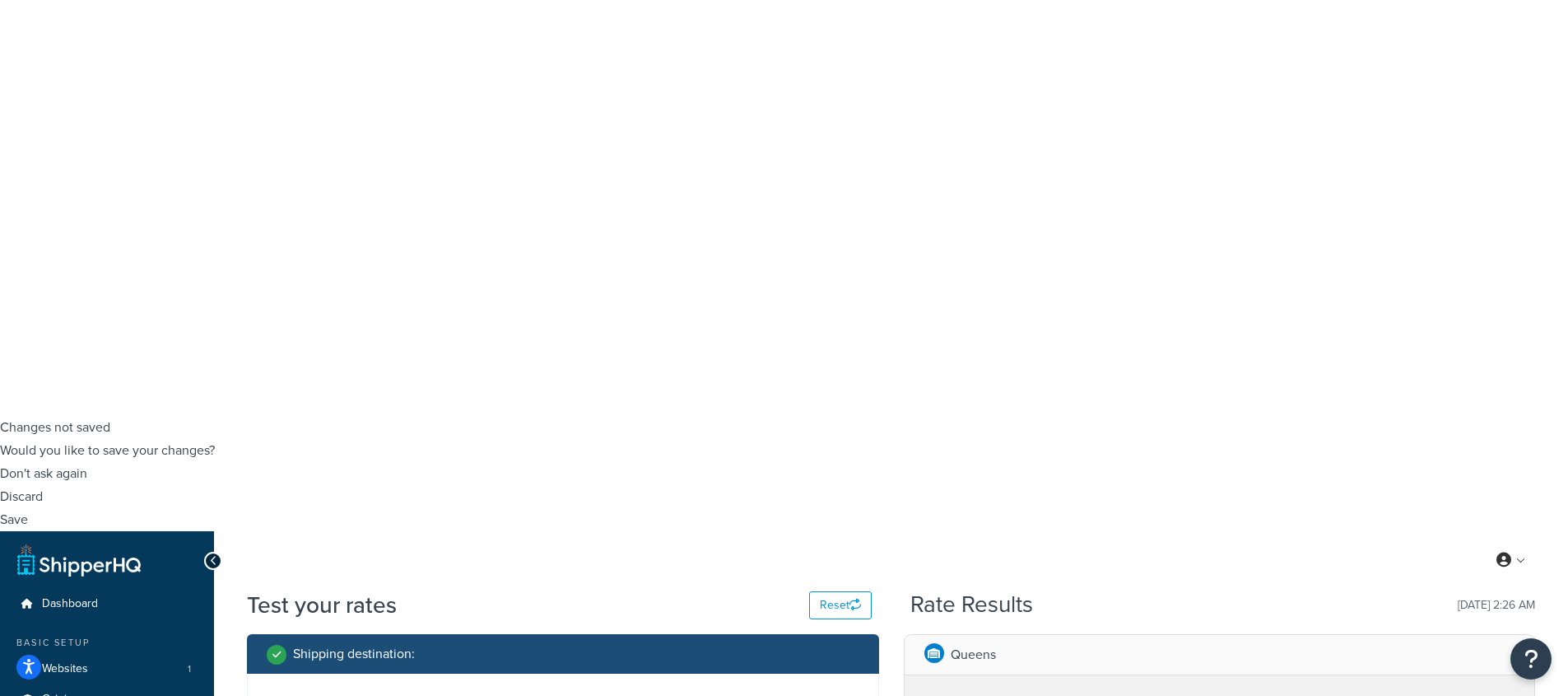
scroll to position [284, 0]
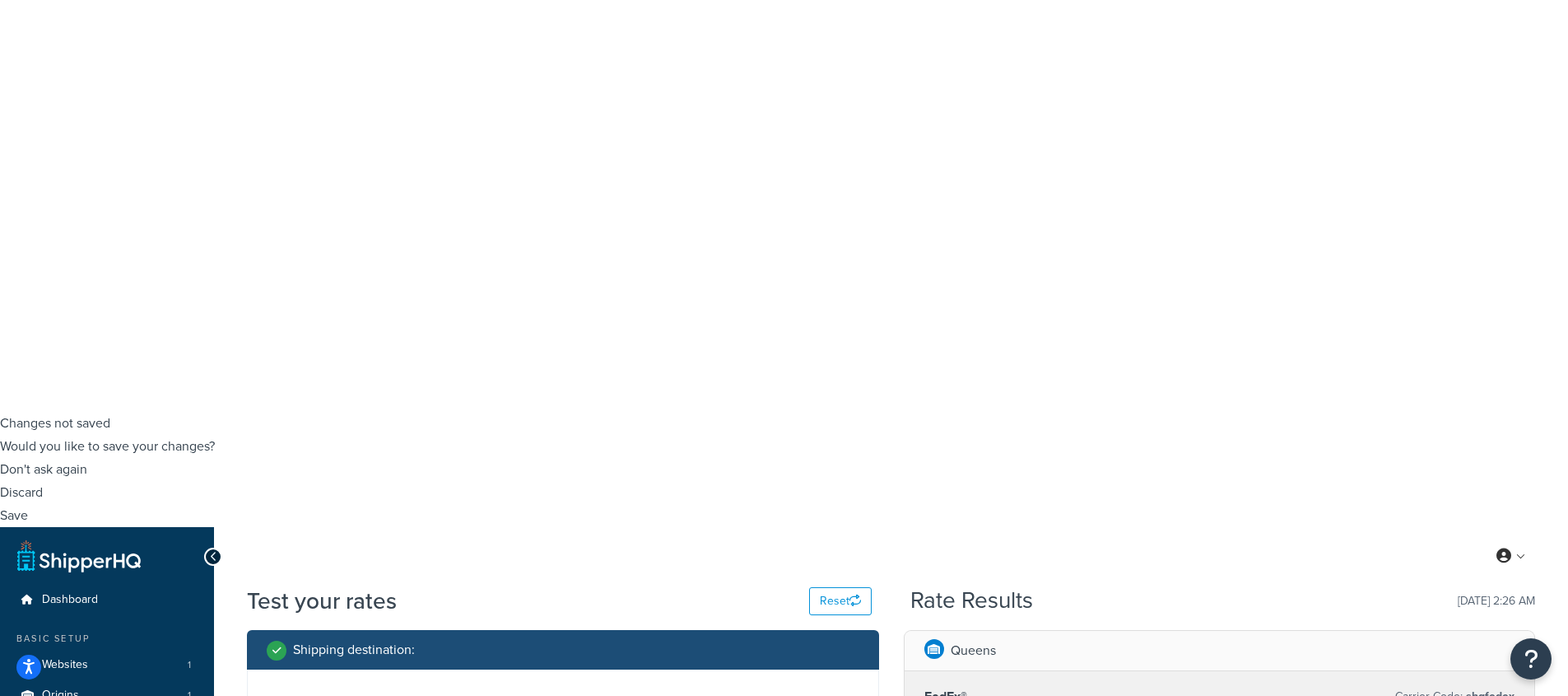
checkbox input "true"
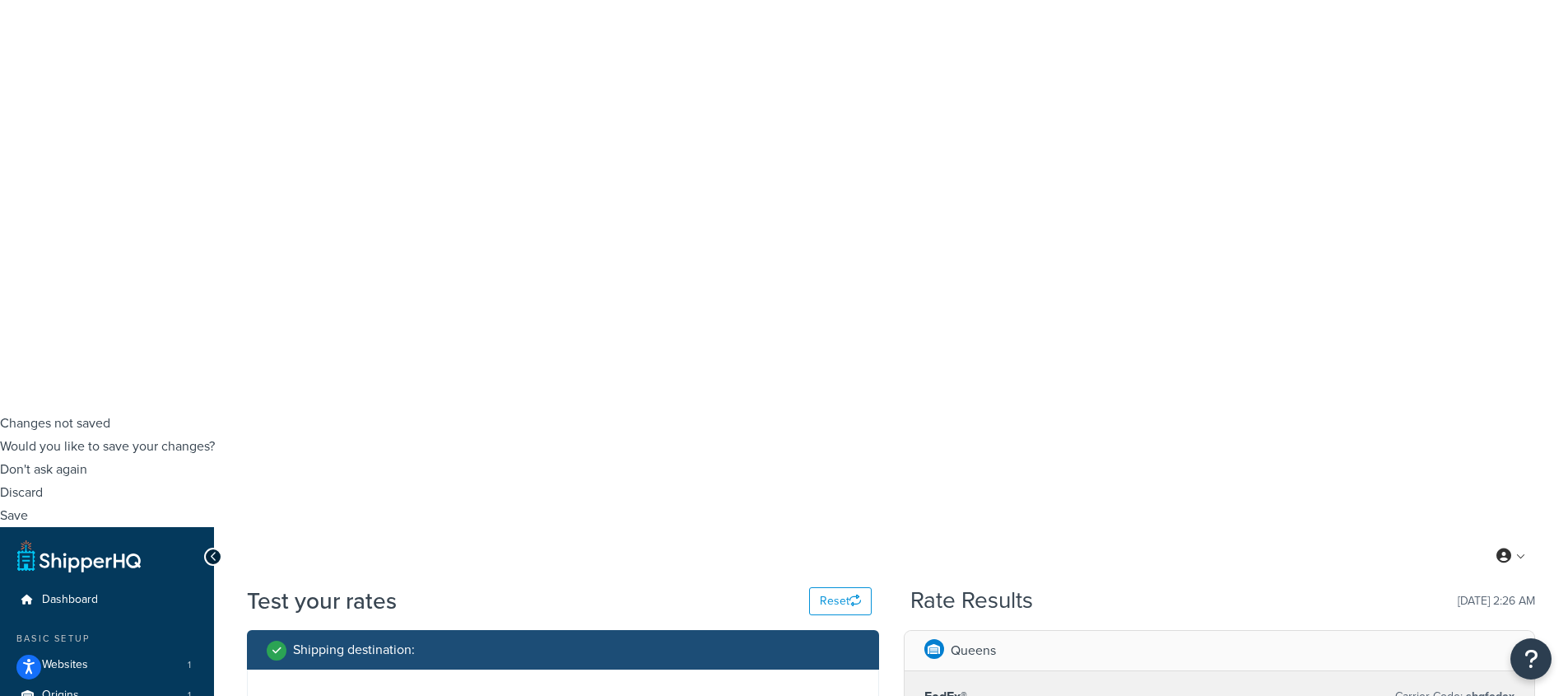
type input "5"
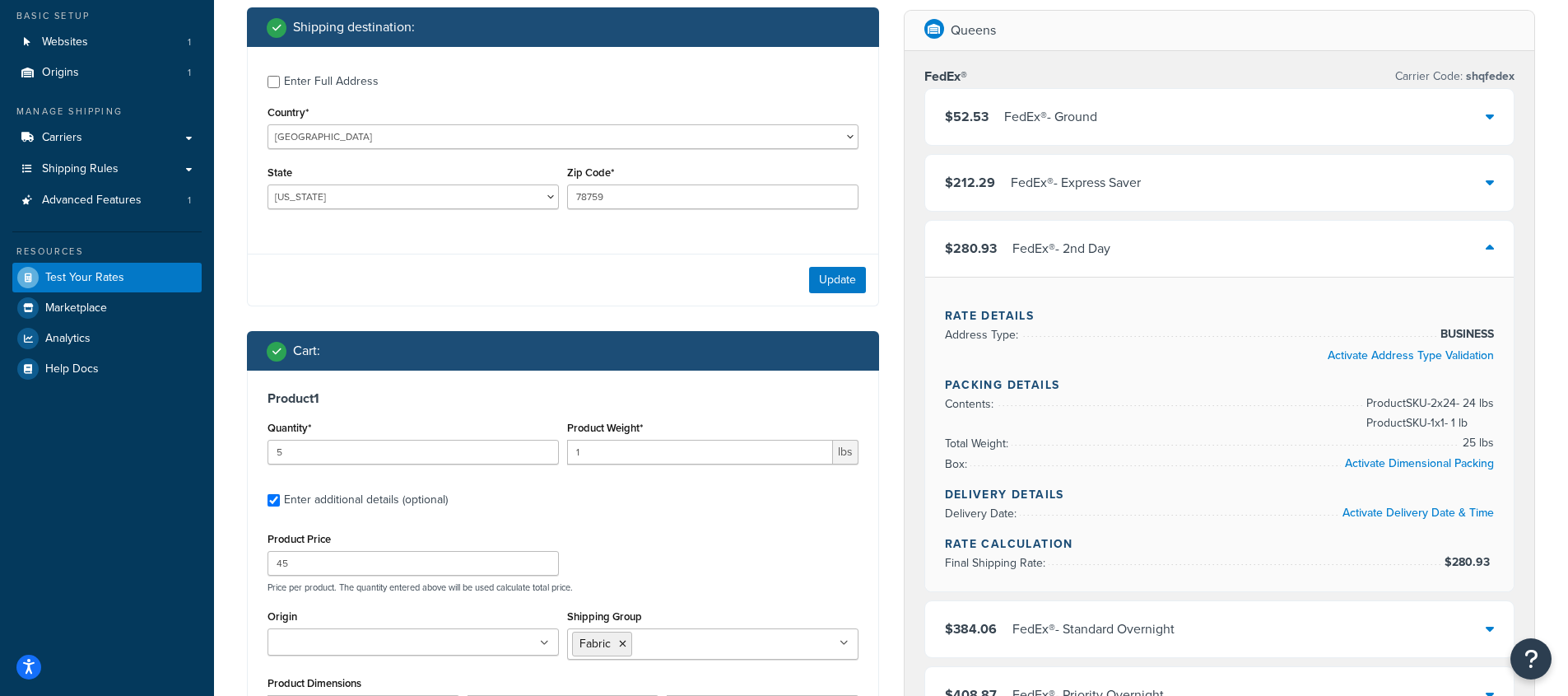
scroll to position [907, 0]
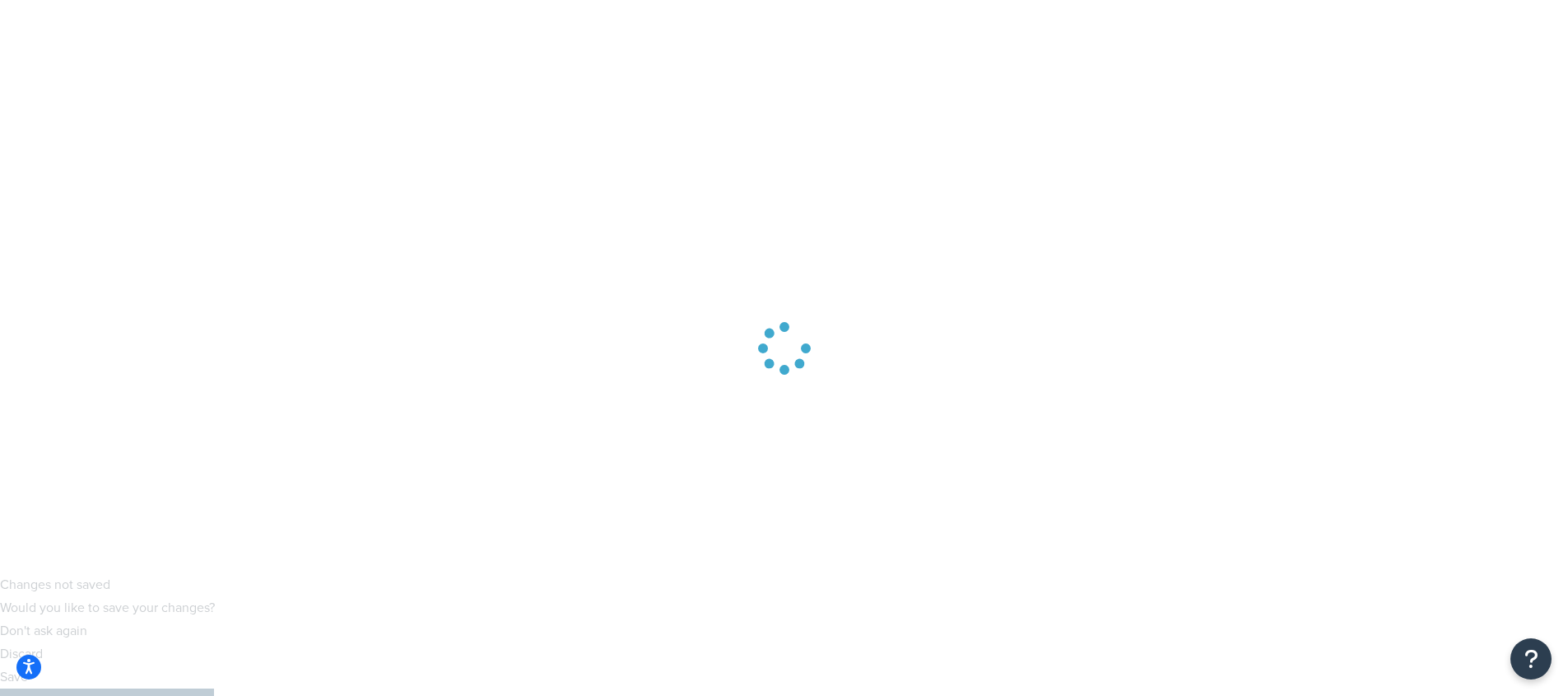
scroll to position [60, 0]
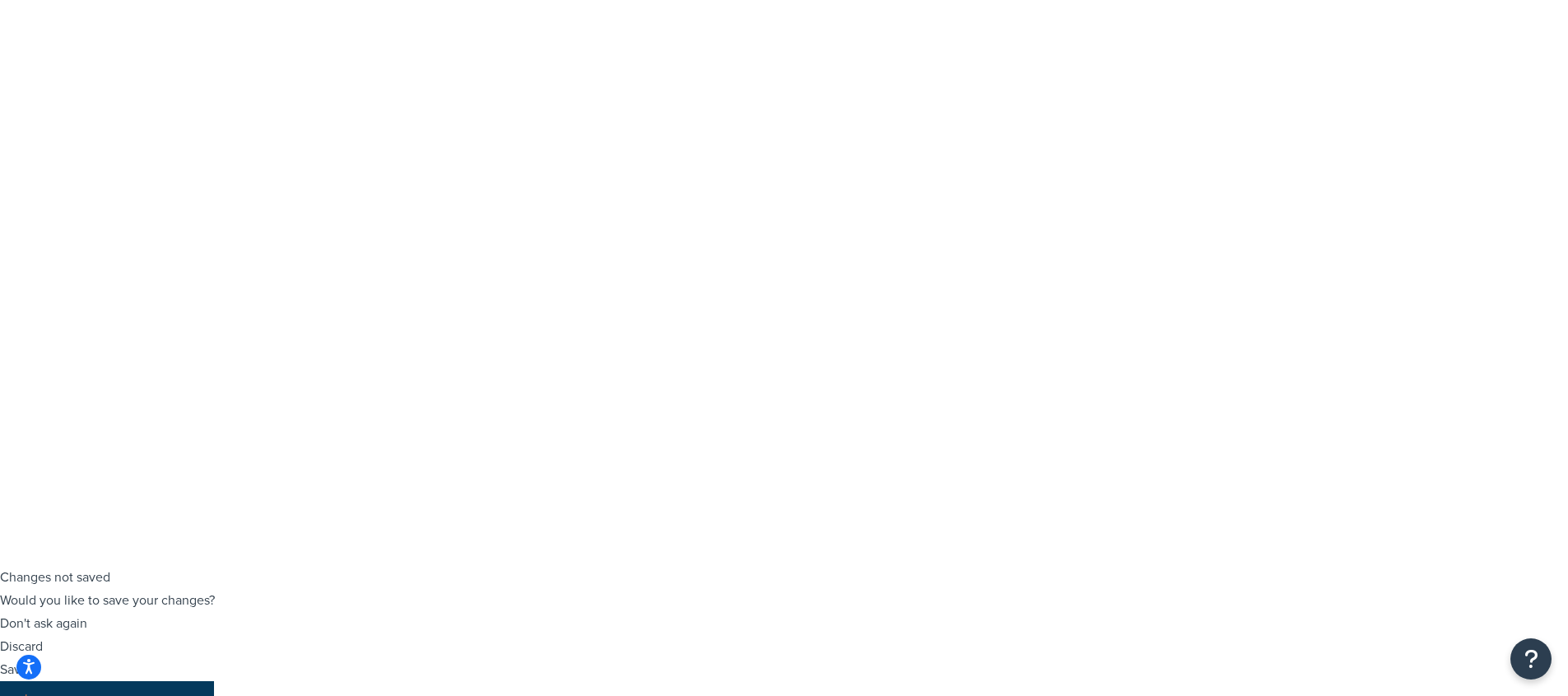
scroll to position [161, 0]
